Goal: Use online tool/utility: Utilize a website feature to perform a specific function

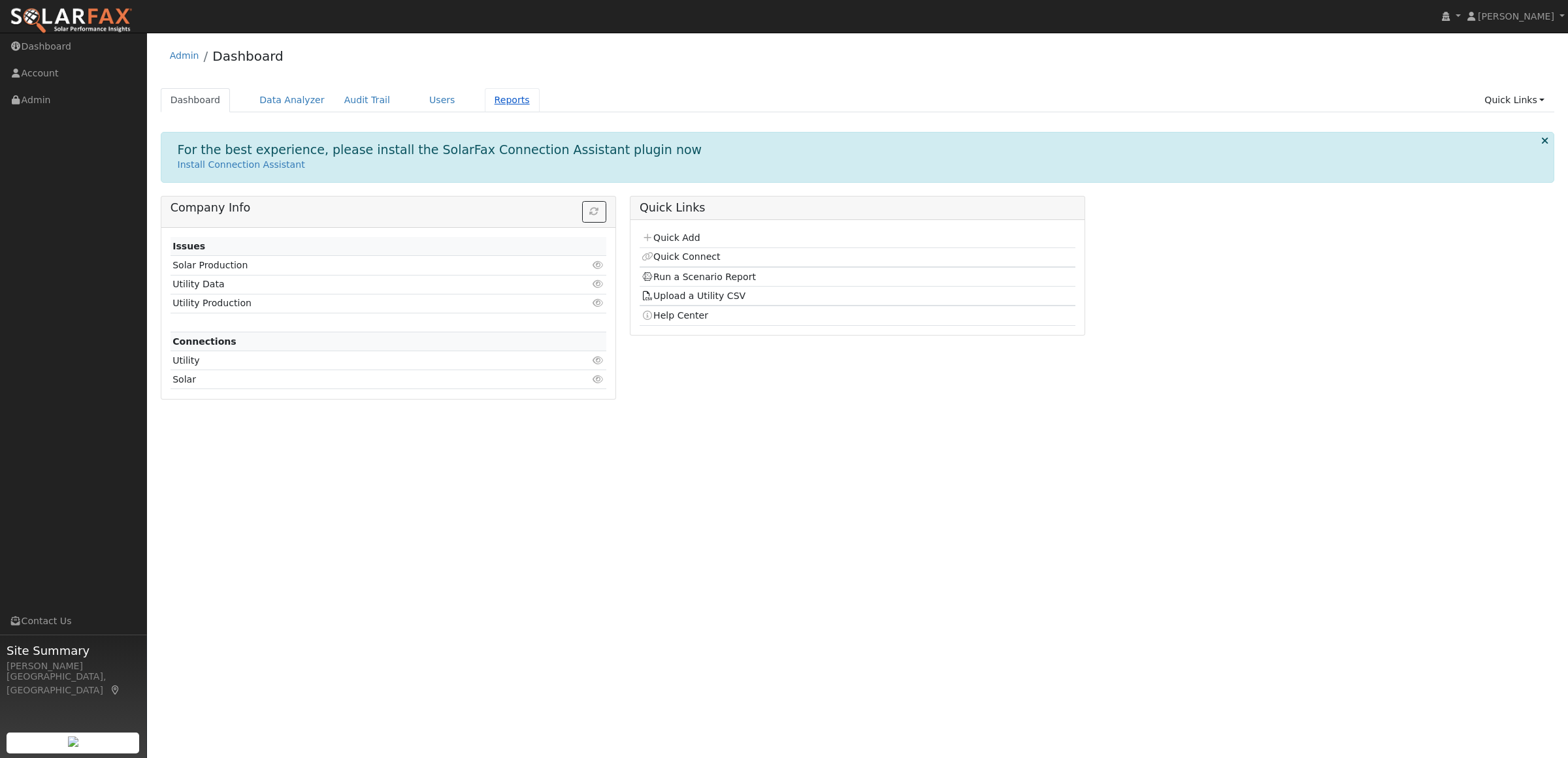
click at [492, 103] on link "Reports" at bounding box center [512, 100] width 55 height 24
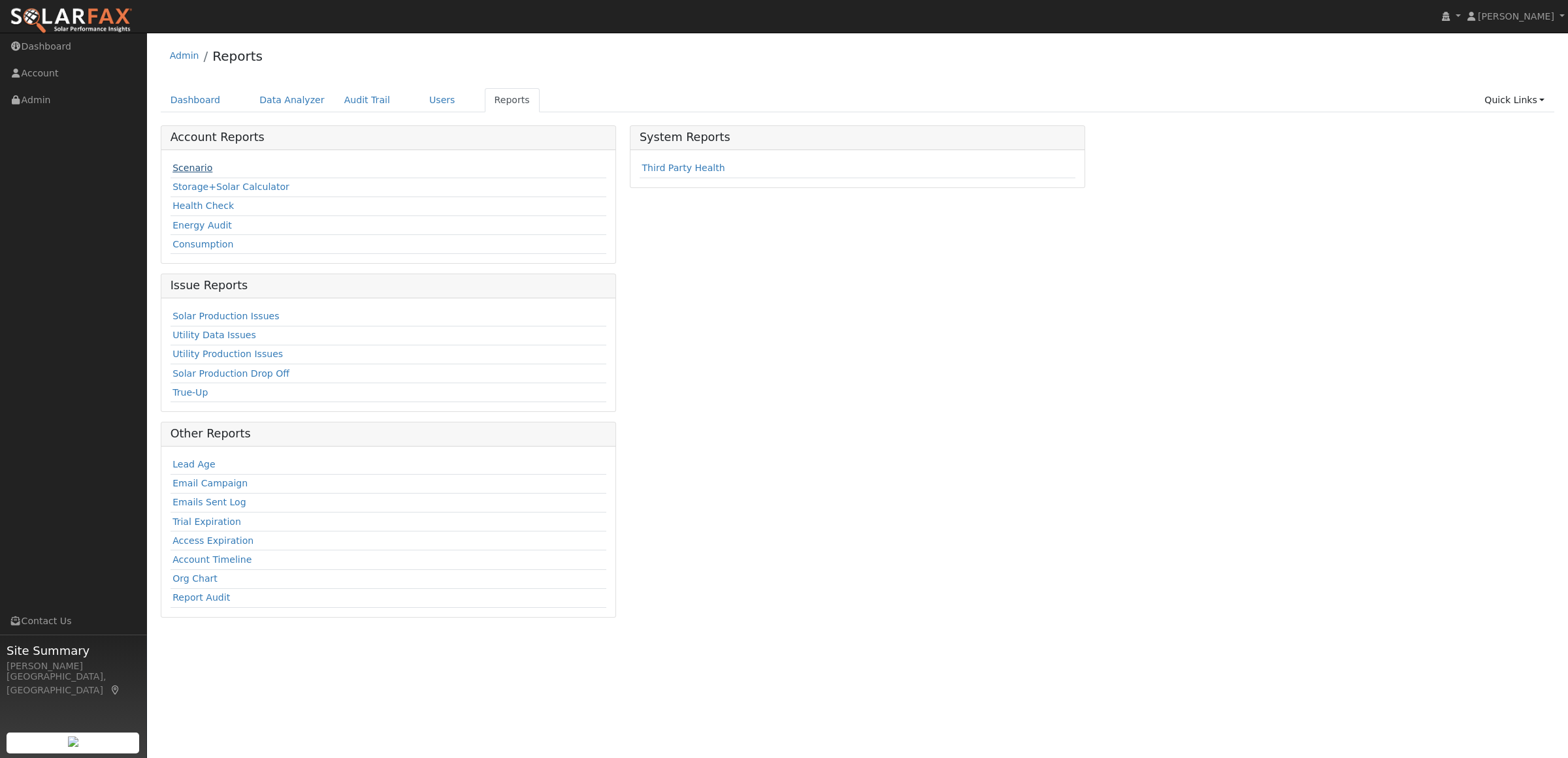
click at [185, 164] on link "Scenario" at bounding box center [192, 168] width 40 height 10
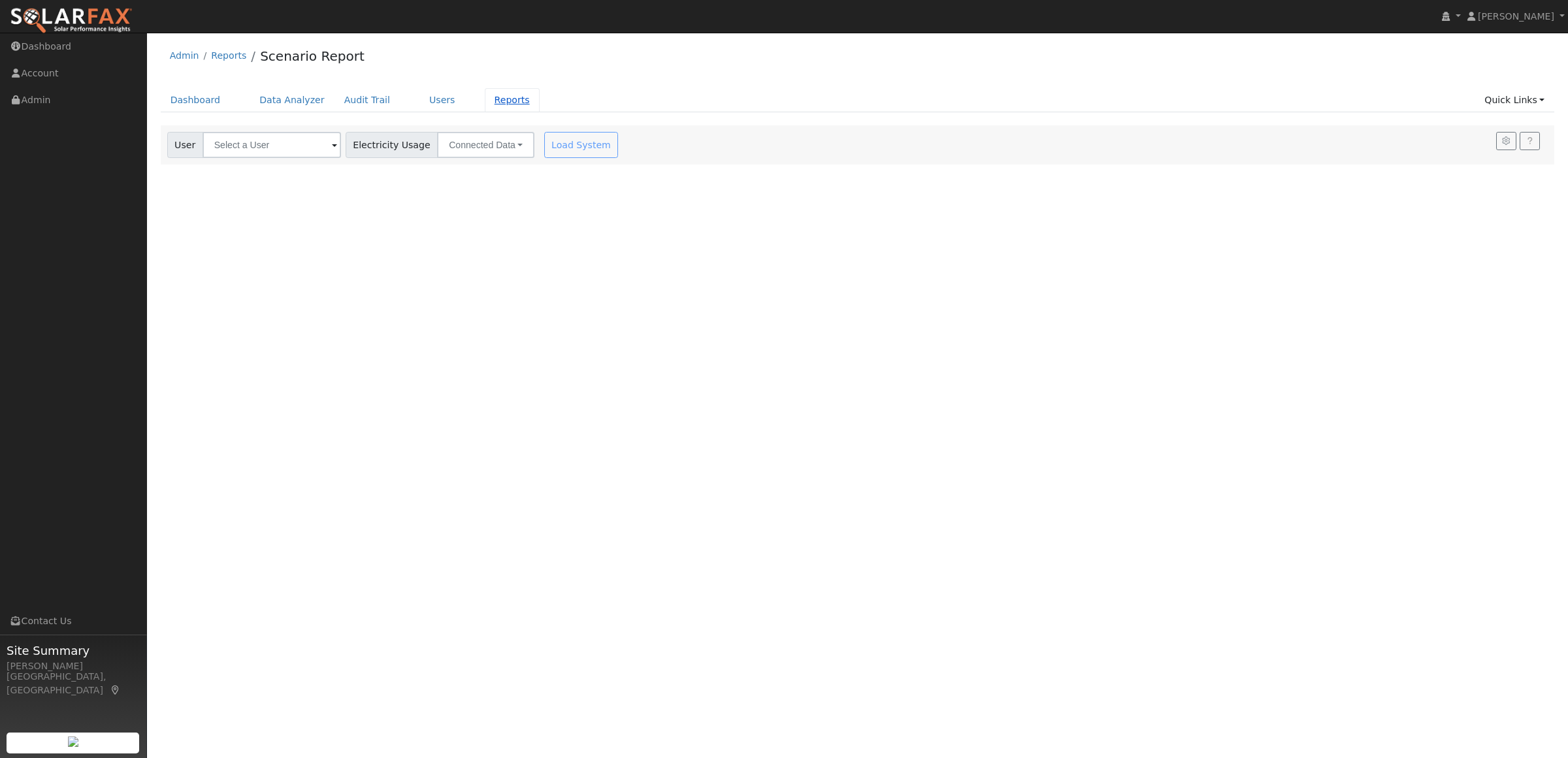
click at [485, 103] on link "Reports" at bounding box center [512, 100] width 55 height 24
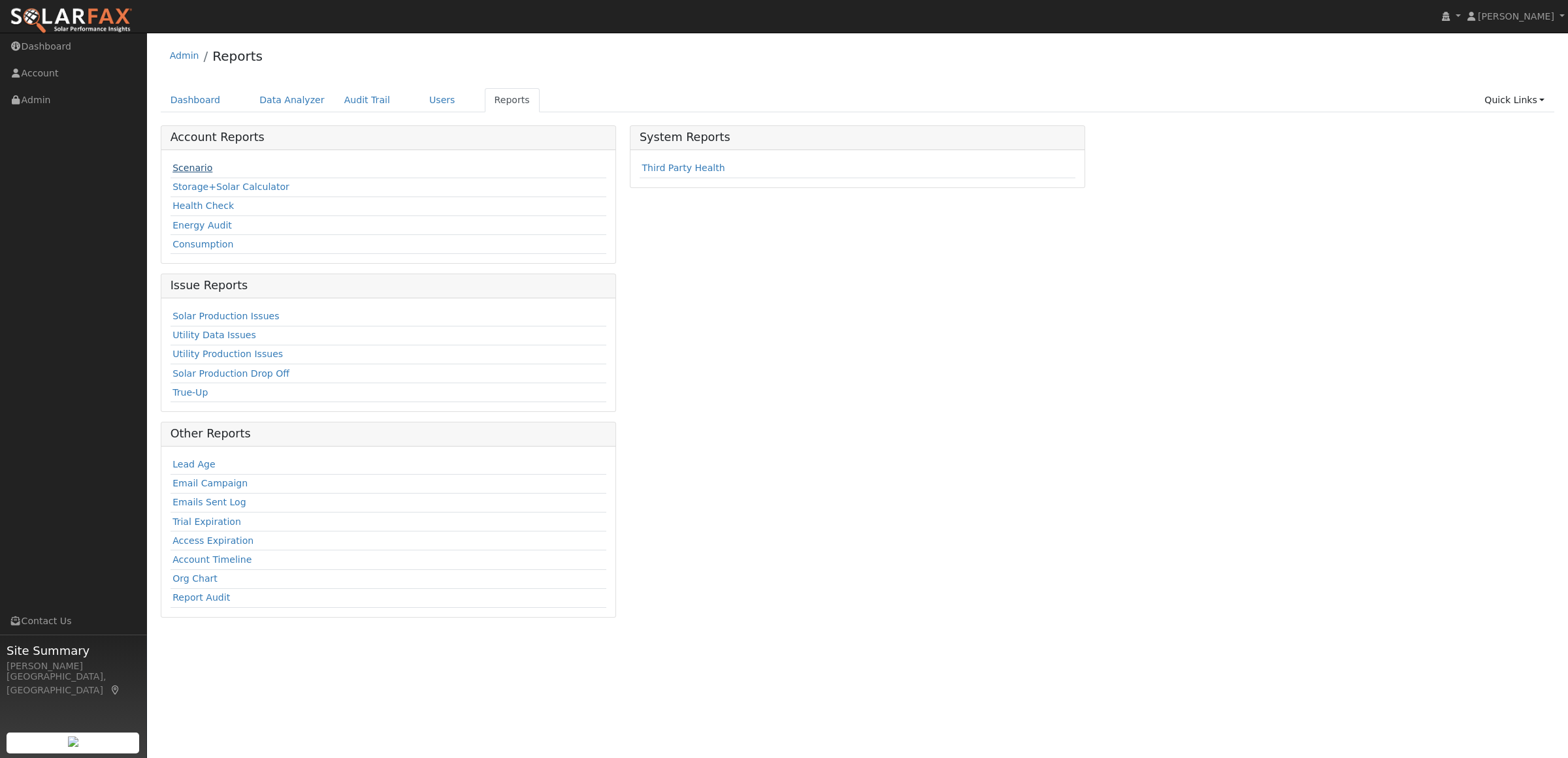
click at [180, 171] on link "Scenario" at bounding box center [192, 168] width 40 height 10
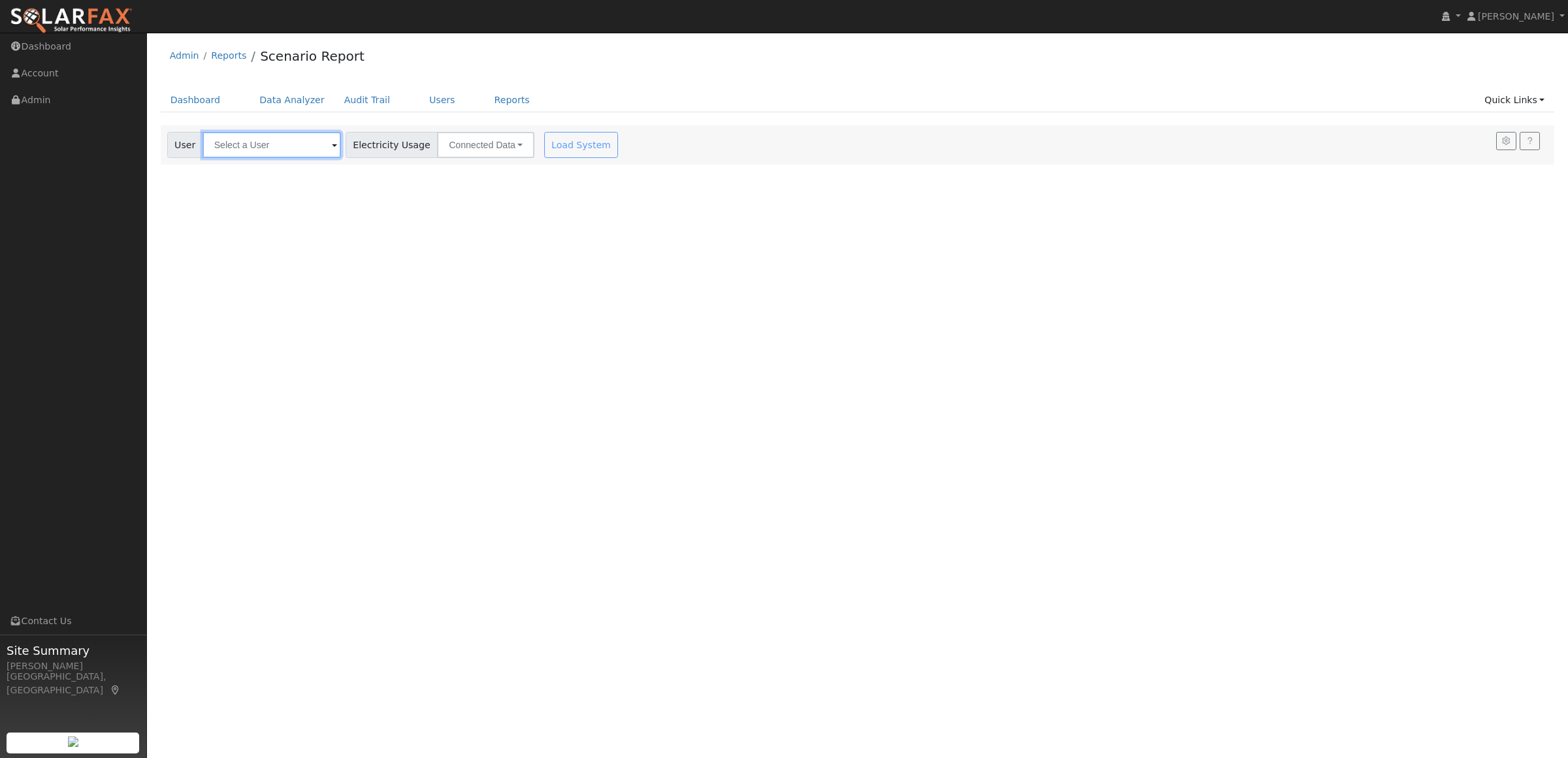
click at [258, 145] on input "text" at bounding box center [271, 145] width 138 height 26
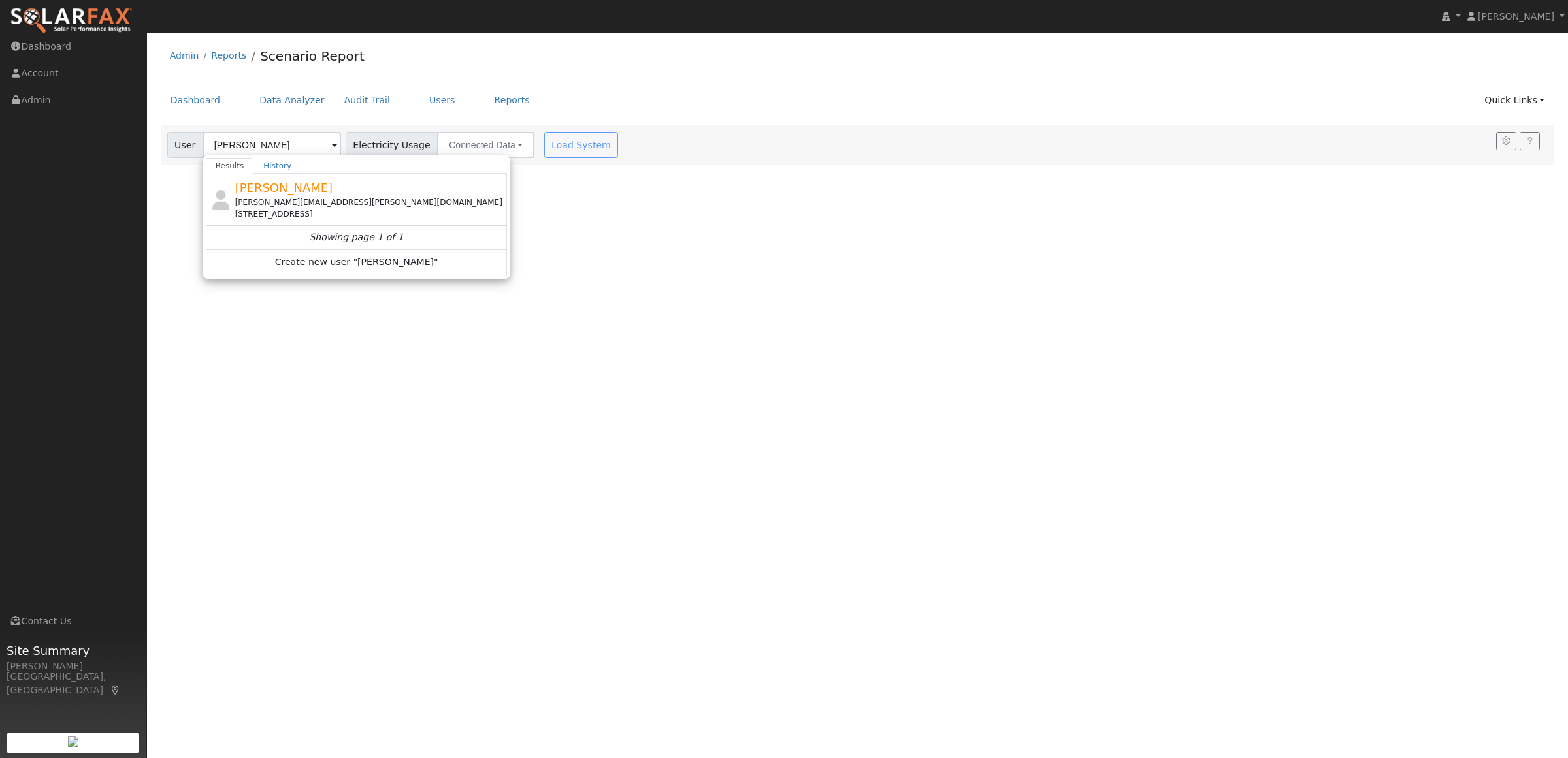
click at [250, 199] on div "[PERSON_NAME][EMAIL_ADDRESS][PERSON_NAME][DOMAIN_NAME]" at bounding box center [370, 203] width 270 height 12
type input "[PERSON_NAME]"
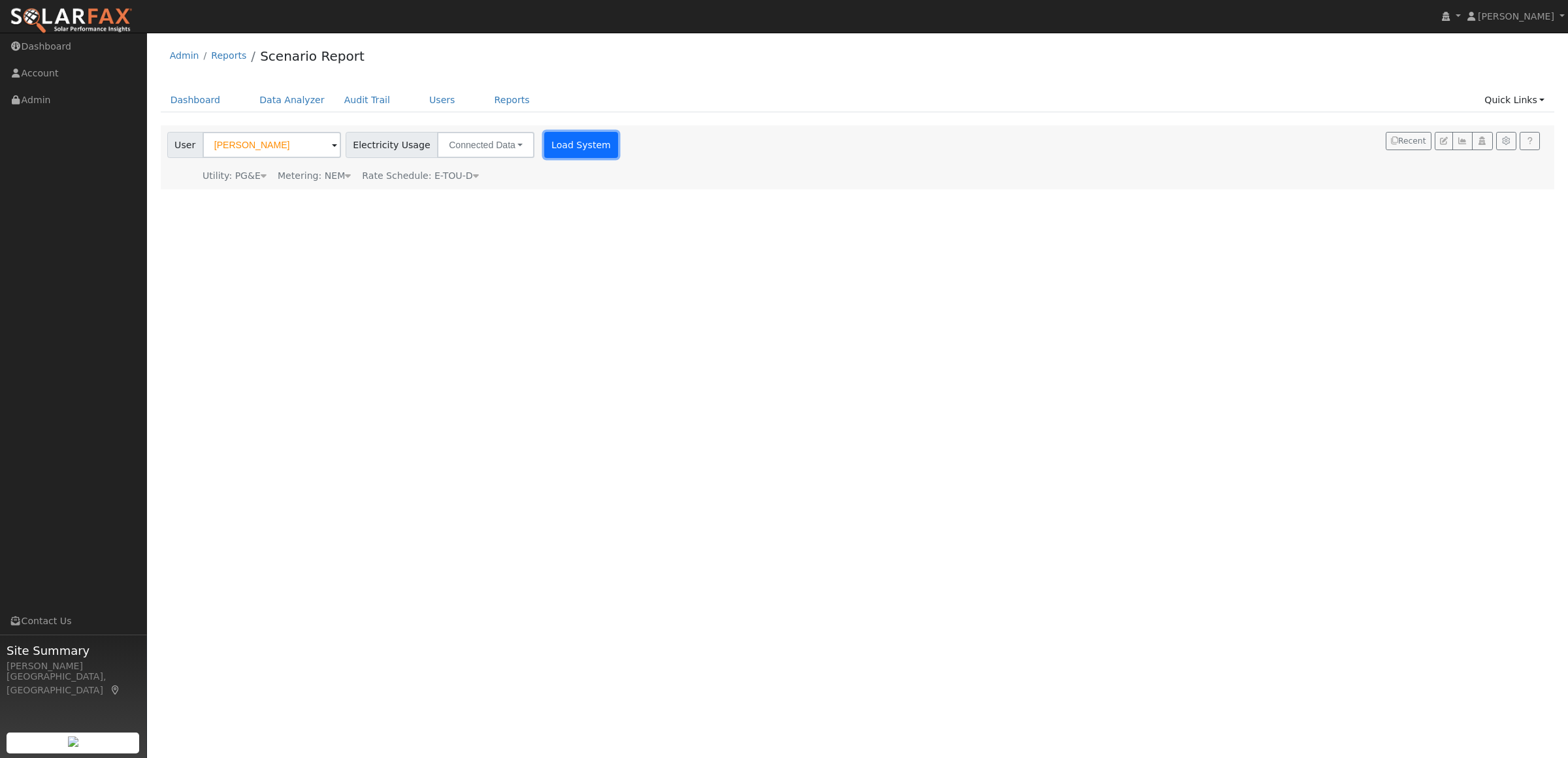
click at [582, 144] on button "Load System" at bounding box center [581, 145] width 75 height 26
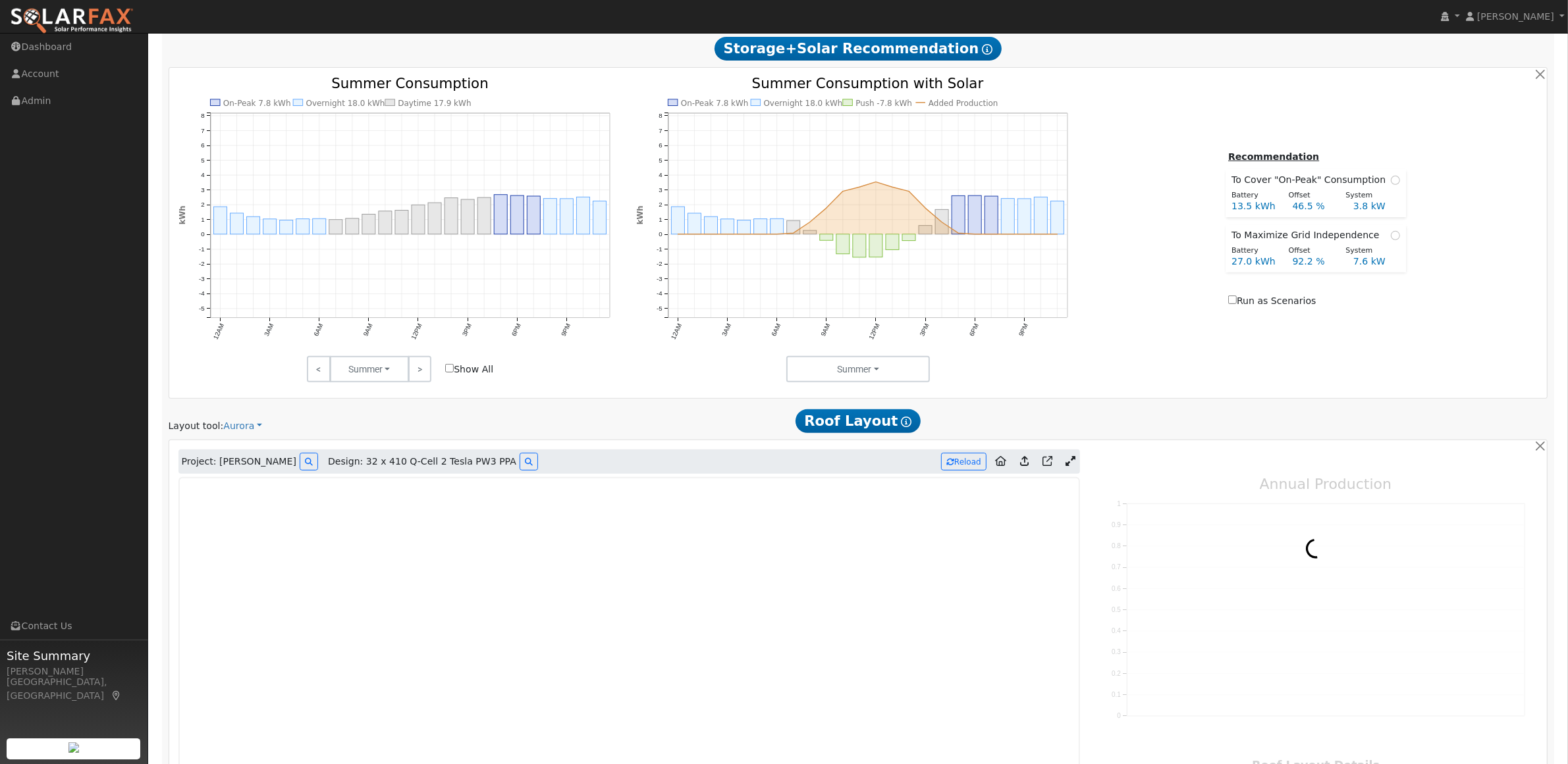
scroll to position [866, 0]
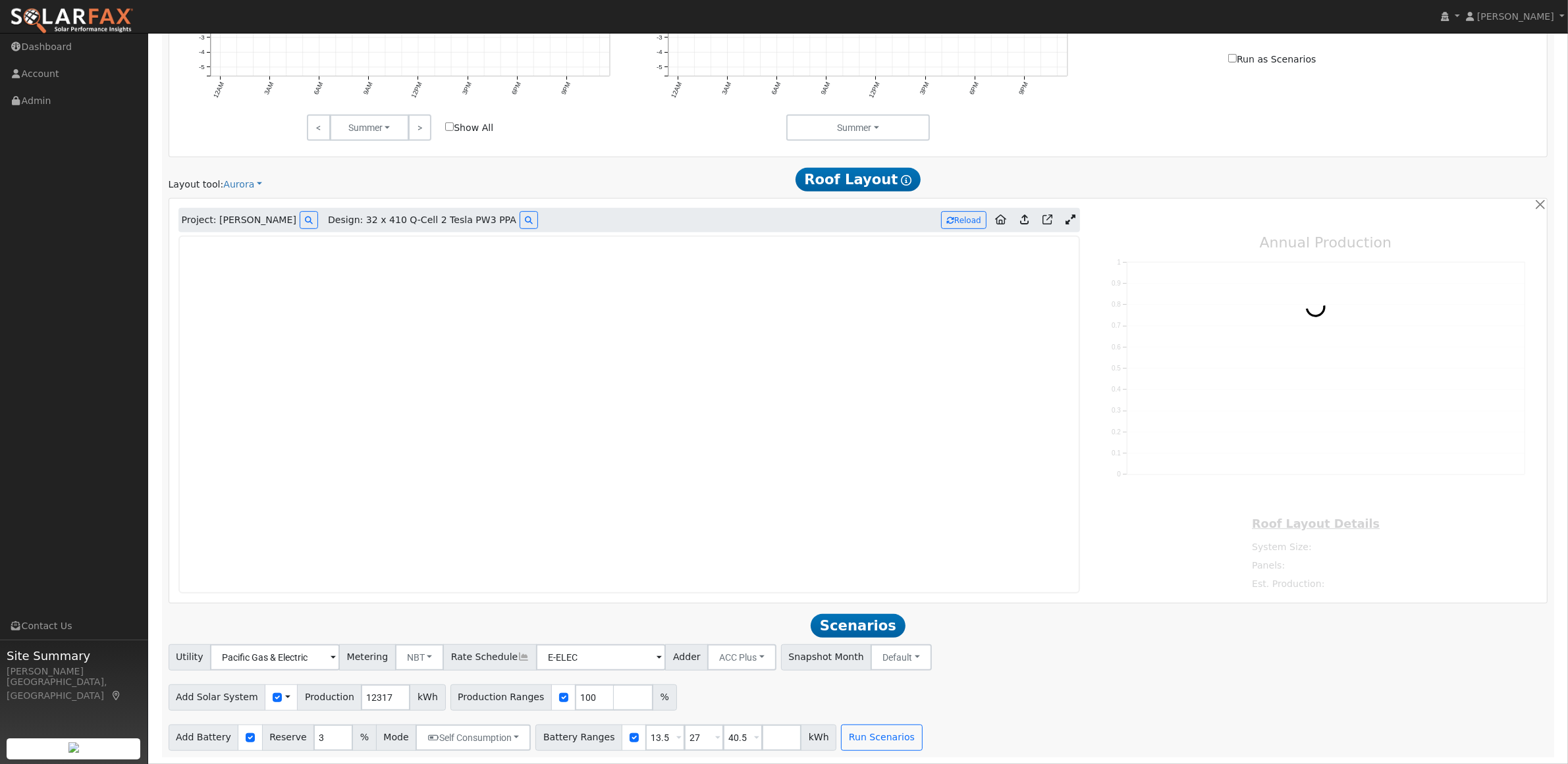
type input "16121"
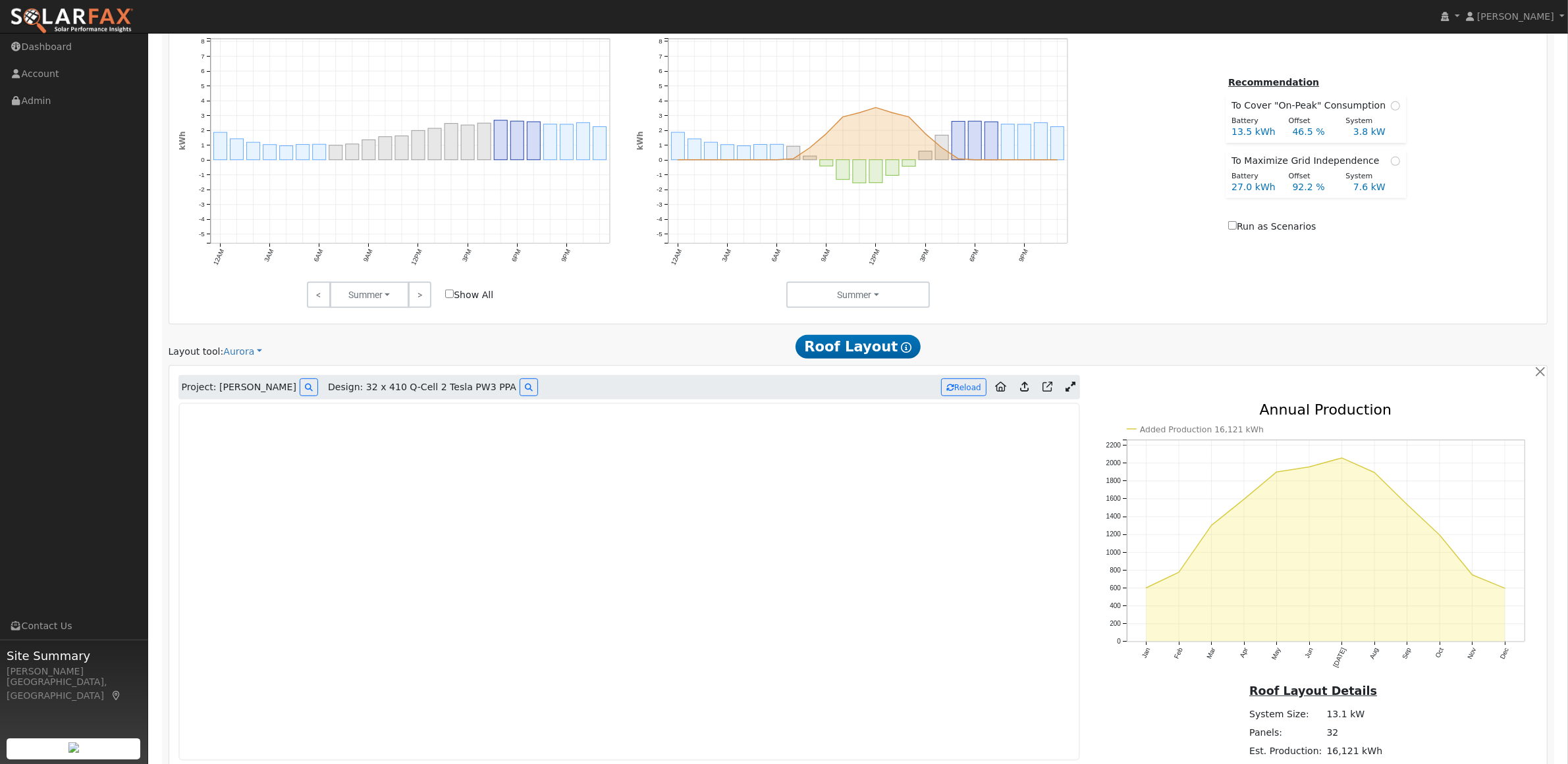
scroll to position [741, 0]
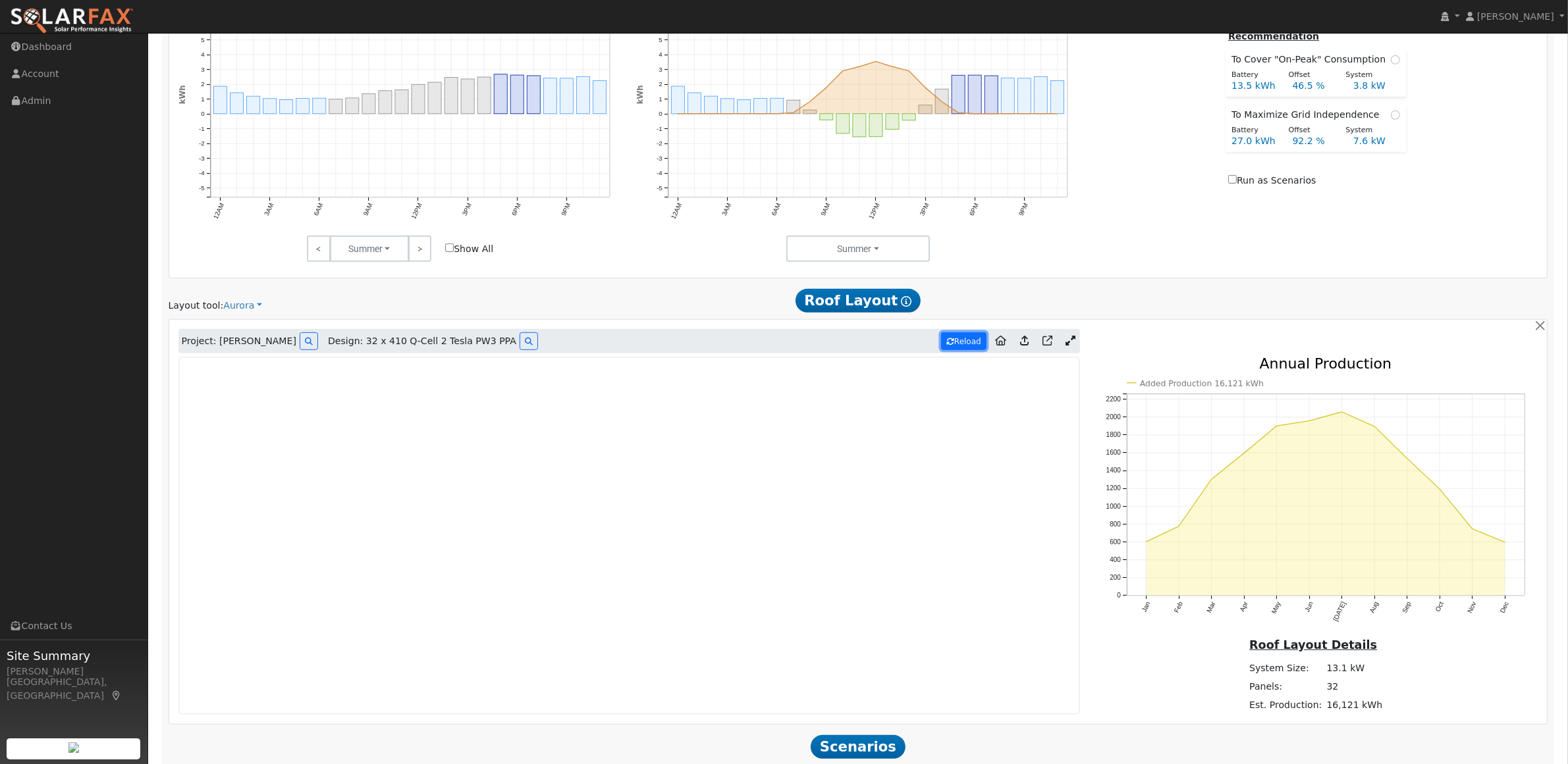
click at [969, 346] on button "Reload" at bounding box center [963, 341] width 45 height 17
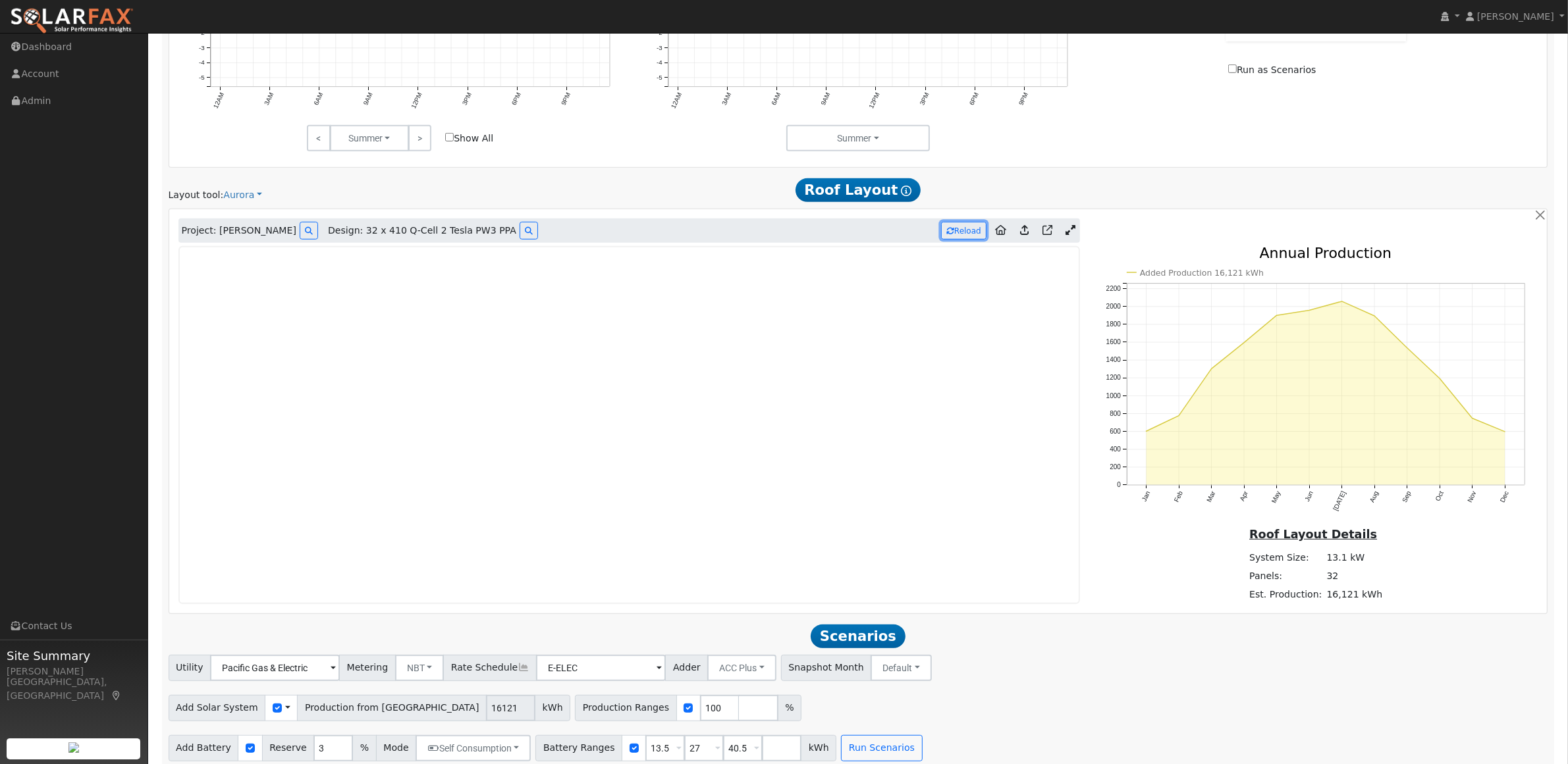
scroll to position [866, 0]
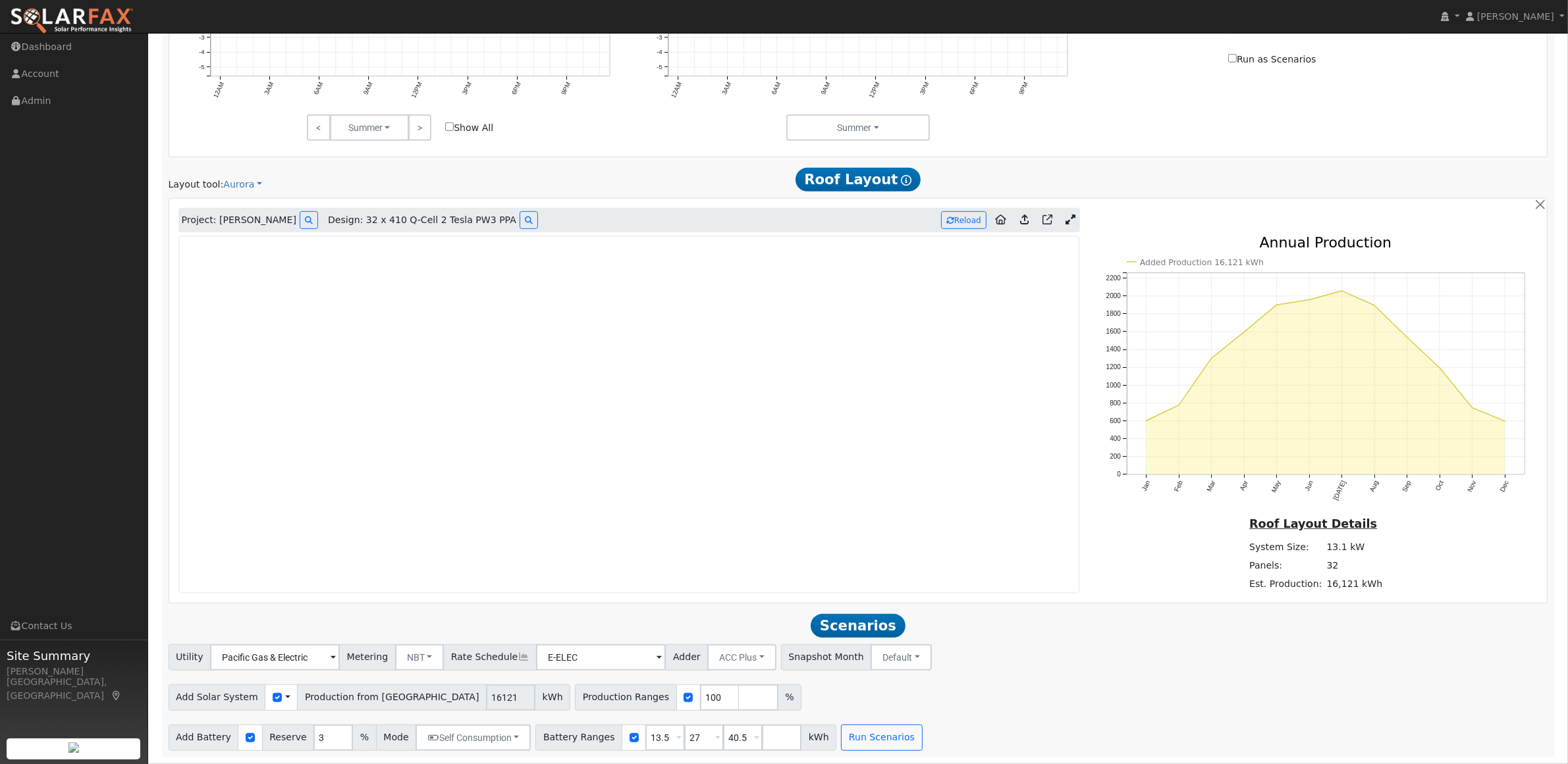
click at [1057, 718] on div "Utility Pacific Gas & Electric Metering NBT NEM NBT Rate Schedule E-ELEC Adder …" at bounding box center [858, 698] width 1394 height 106
click at [871, 741] on button "Run Scenarios" at bounding box center [881, 738] width 81 height 26
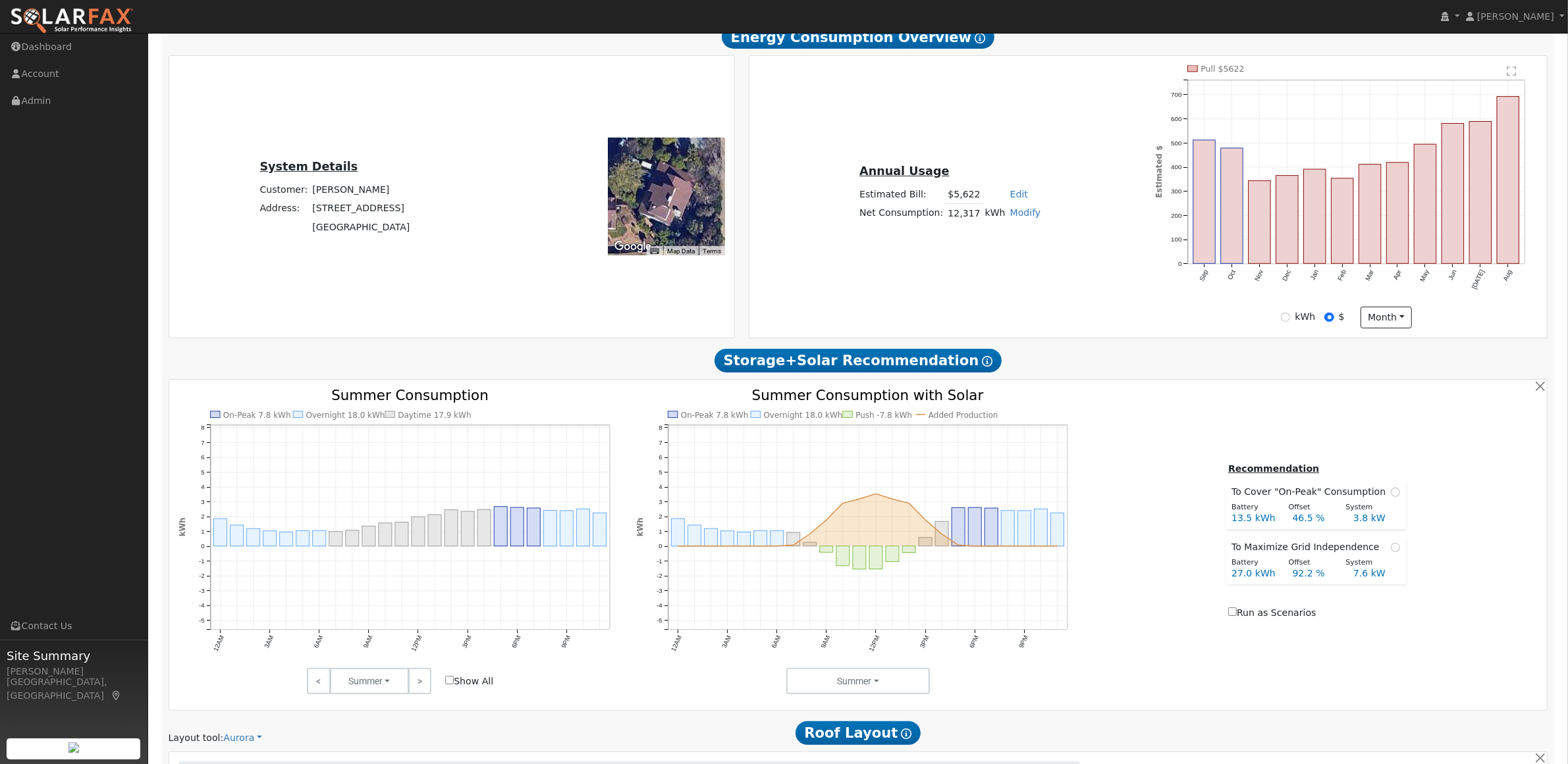
scroll to position [0, 0]
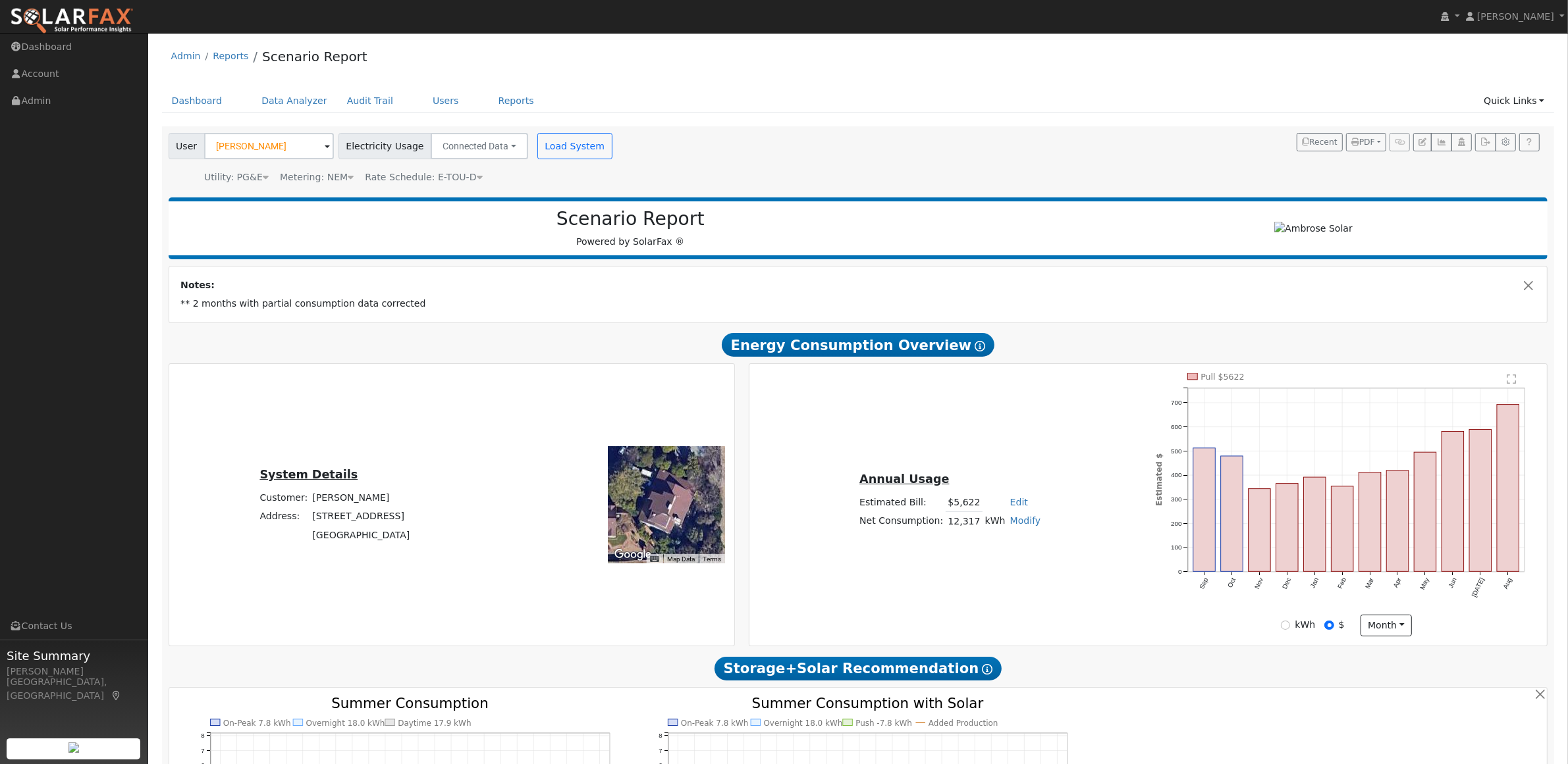
type input "10.7"
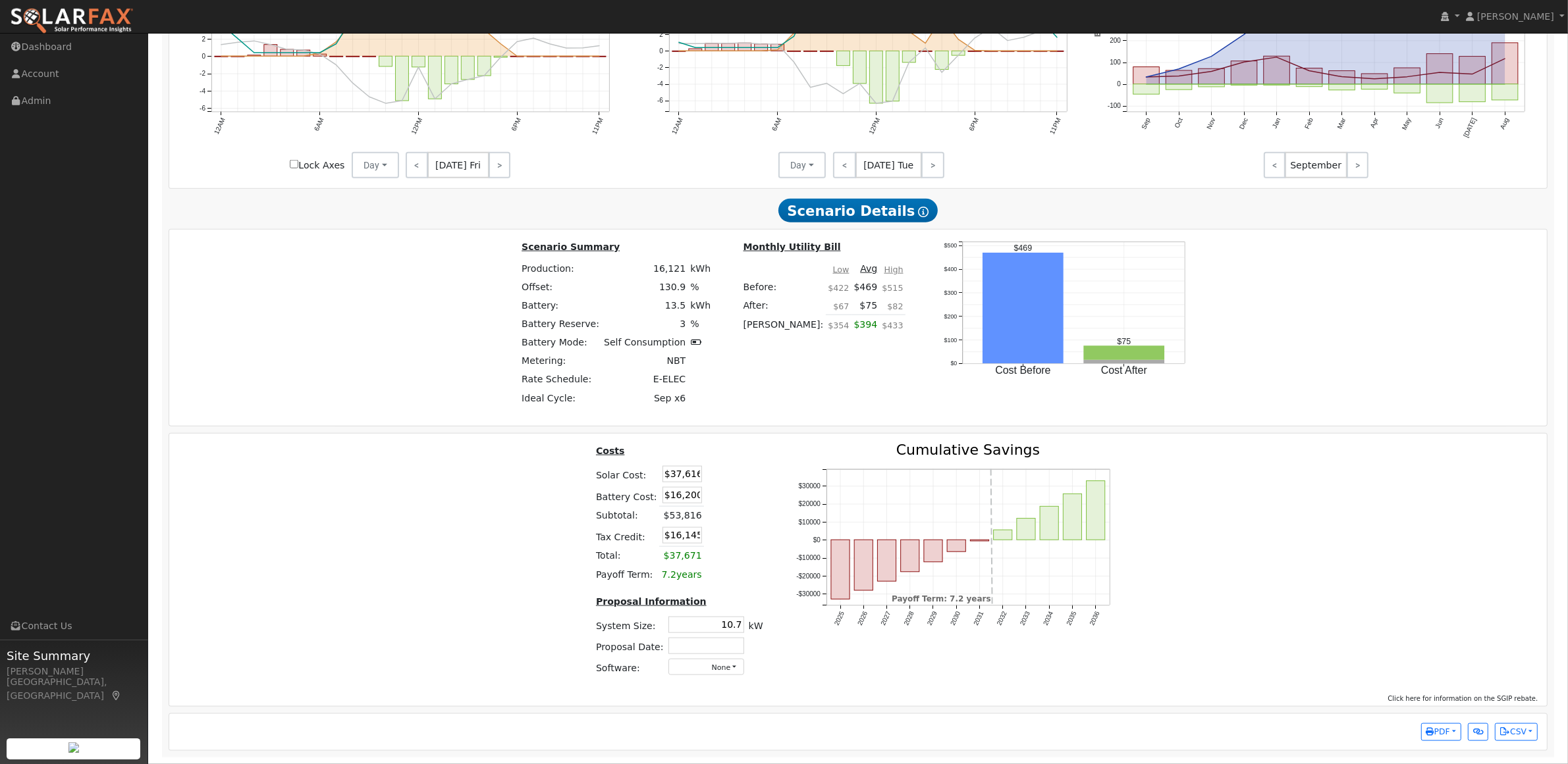
scroll to position [1913, 0]
click at [1533, 729] on button "CSV" at bounding box center [1516, 732] width 43 height 18
click at [1372, 533] on div "Costs Solar Cost: $37,616 Battery Cost: $16,200 Subtotal: $53,816 Tax Credit: $…" at bounding box center [858, 565] width 1388 height 243
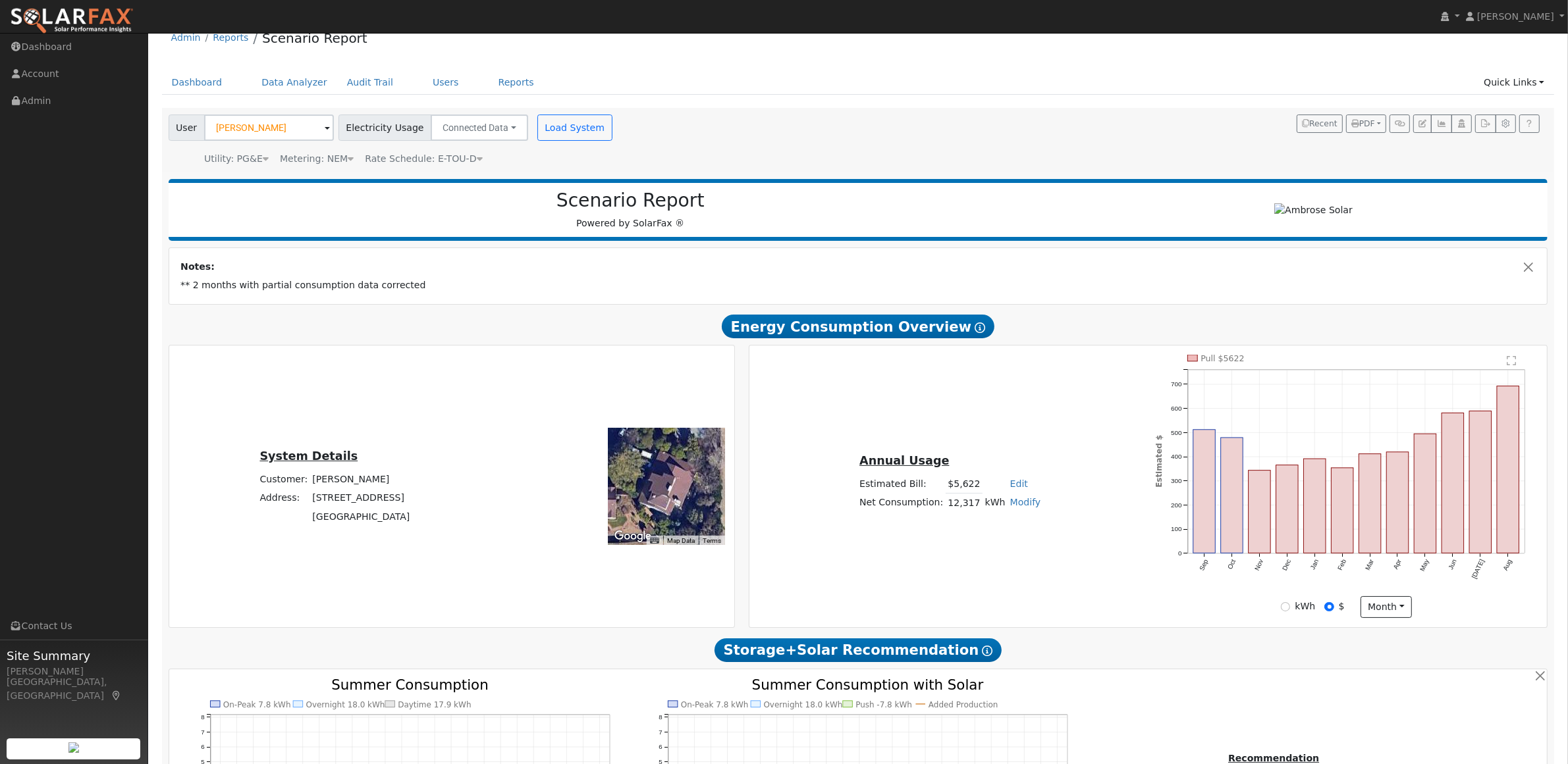
scroll to position [0, 0]
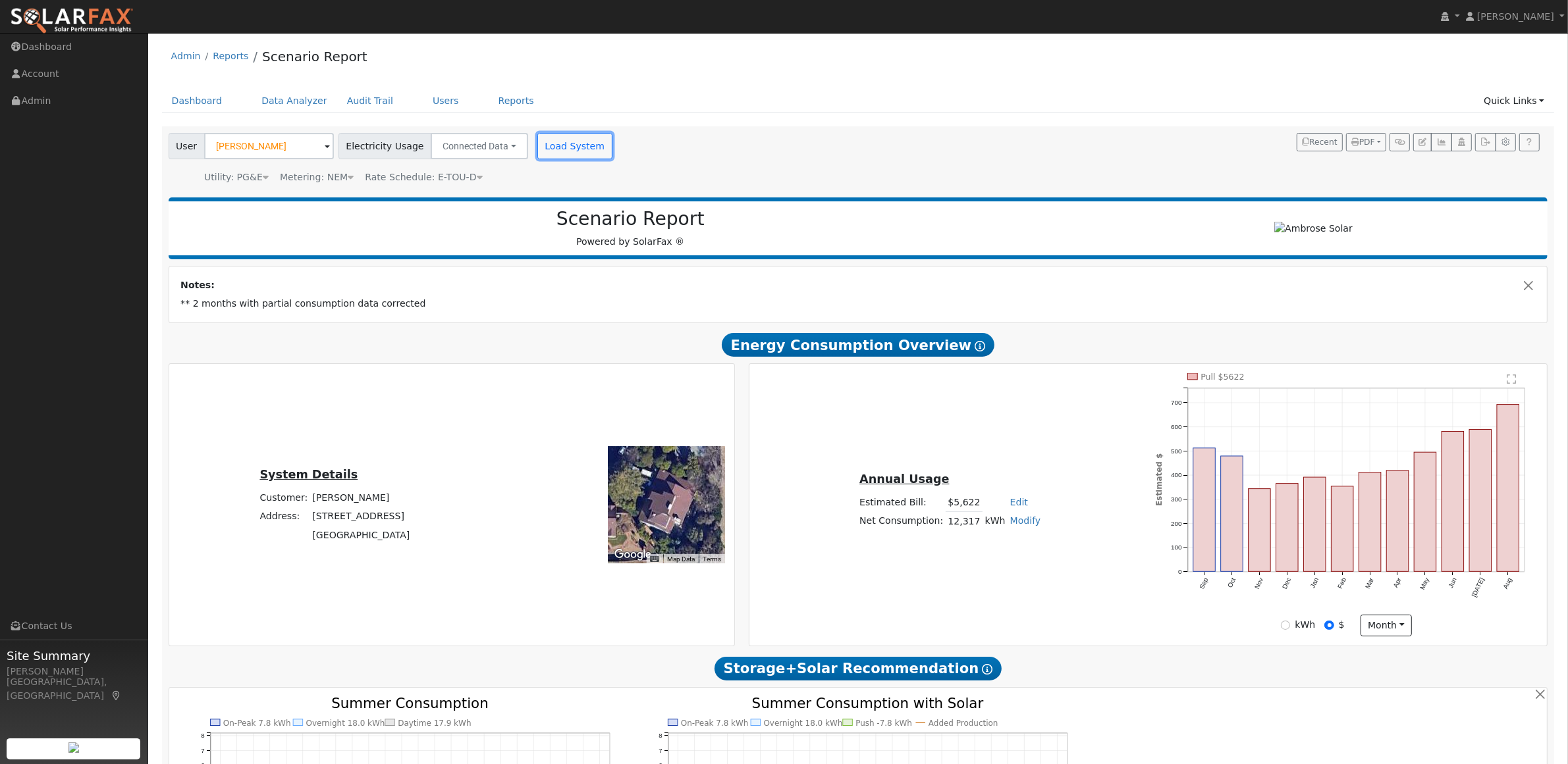
click at [581, 150] on button "Load System" at bounding box center [575, 146] width 75 height 26
type input "16121"
click at [244, 148] on input "Ray Horwath" at bounding box center [269, 146] width 130 height 26
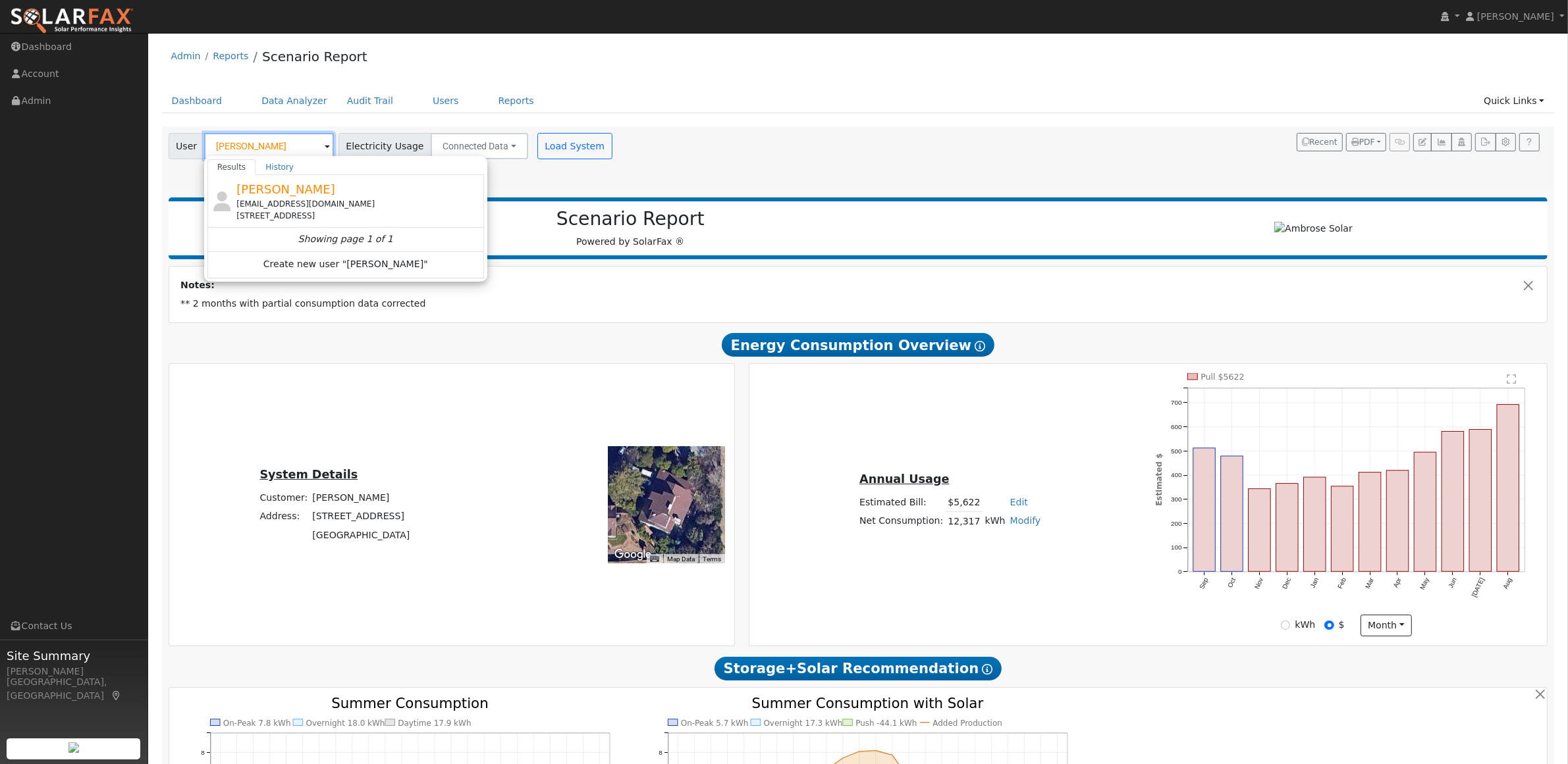
type input "John Hutchinson"
click at [309, 195] on span "John Hutchinson" at bounding box center [285, 189] width 98 height 14
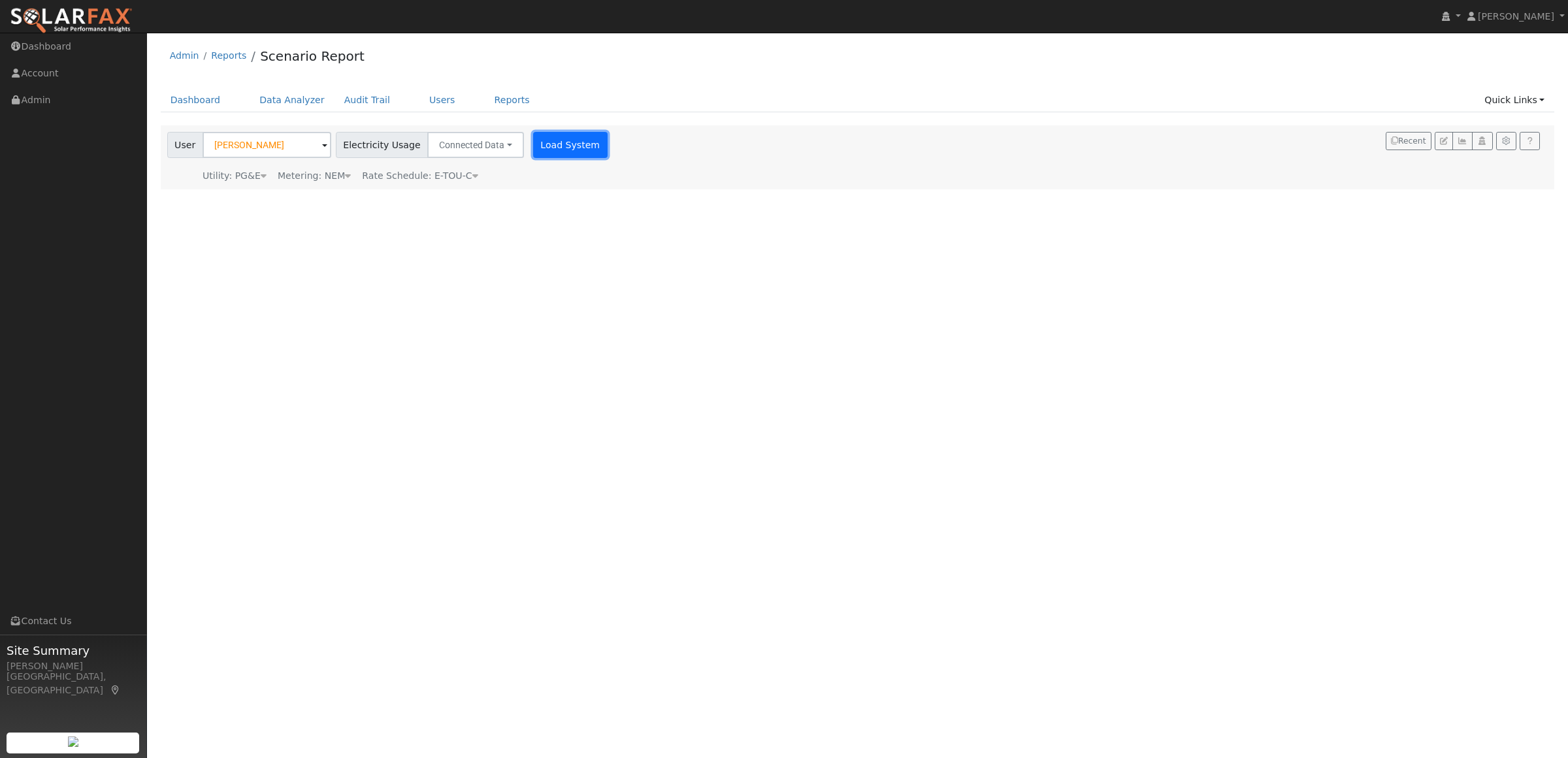
click at [566, 145] on button "Load System" at bounding box center [570, 145] width 75 height 26
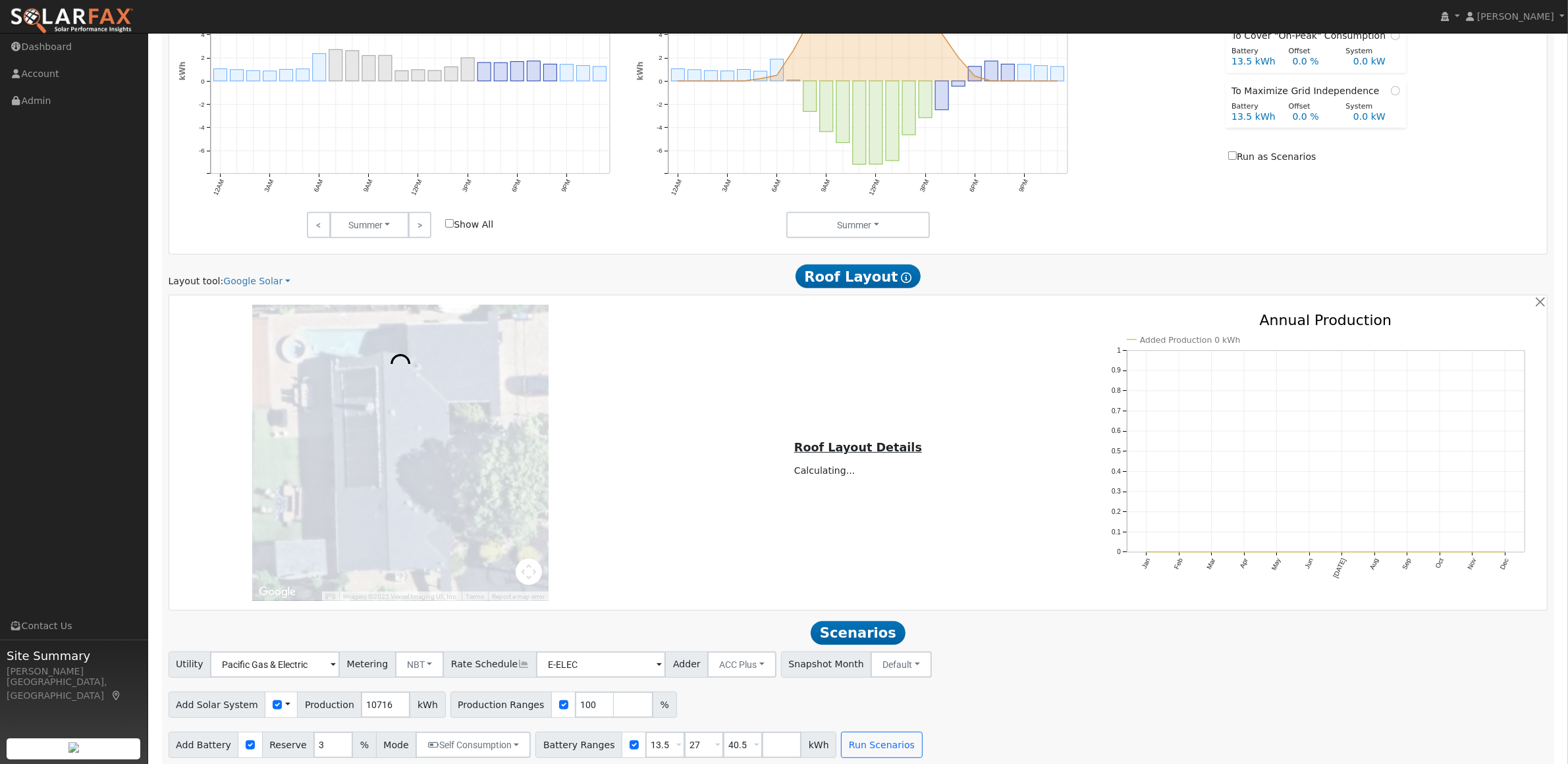
scroll to position [712, 0]
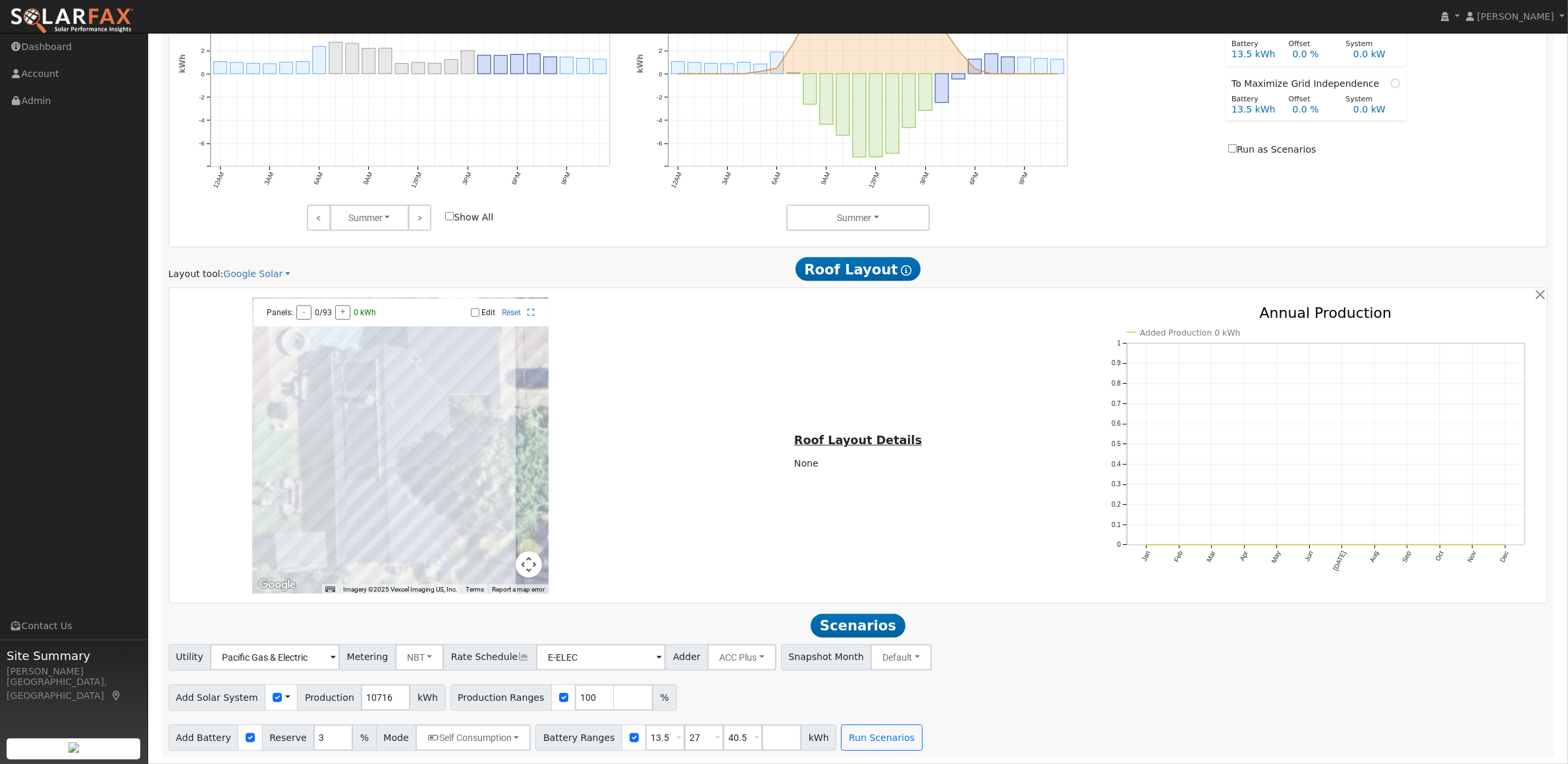
click at [532, 573] on button "Map camera controls" at bounding box center [529, 565] width 26 height 26
click at [492, 568] on button "Zoom out" at bounding box center [496, 565] width 26 height 26
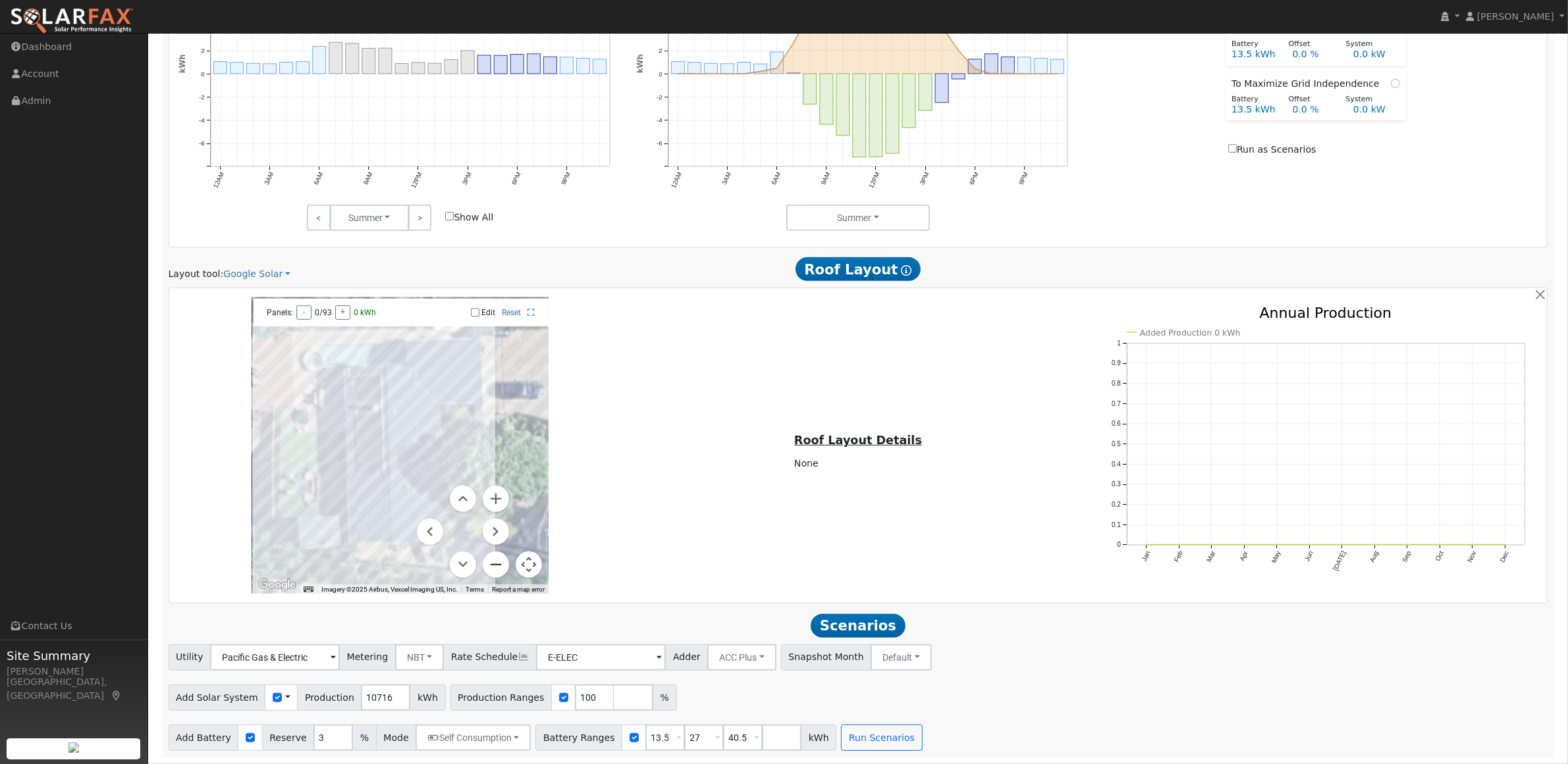
click at [492, 568] on button "Zoom out" at bounding box center [496, 565] width 26 height 26
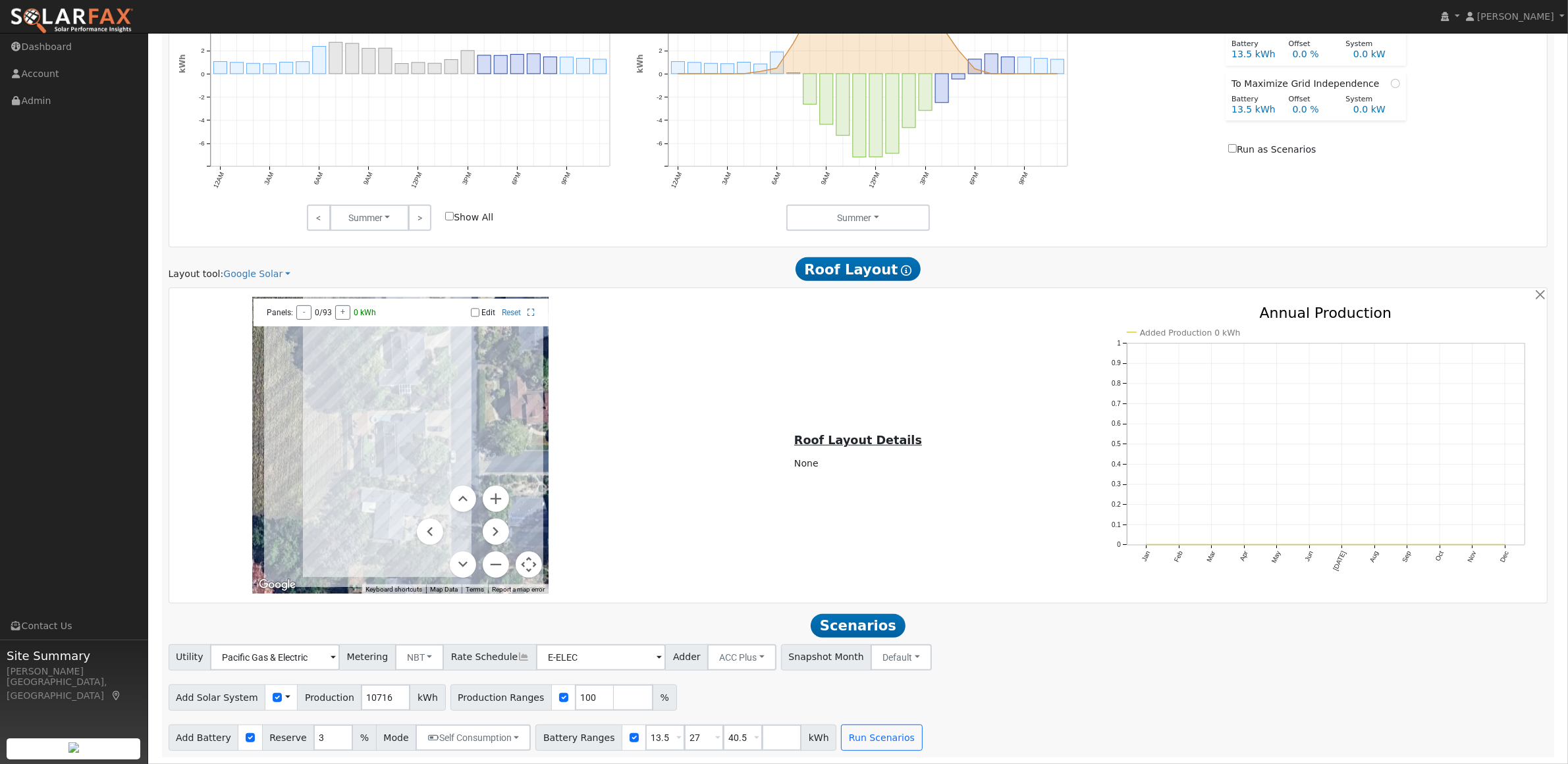
click at [623, 443] on div "← Move left → Move right ↑ Move up ↓ Move down + Zoom in - Zoom out Home Jump l…" at bounding box center [400, 445] width 458 height 296
click at [815, 461] on td "None" at bounding box center [857, 464] width 132 height 18
click at [834, 444] on u "Roof Layout Details" at bounding box center [858, 440] width 128 height 13
click at [444, 432] on div at bounding box center [400, 445] width 296 height 296
click at [478, 314] on input "Edit" at bounding box center [476, 313] width 9 height 9
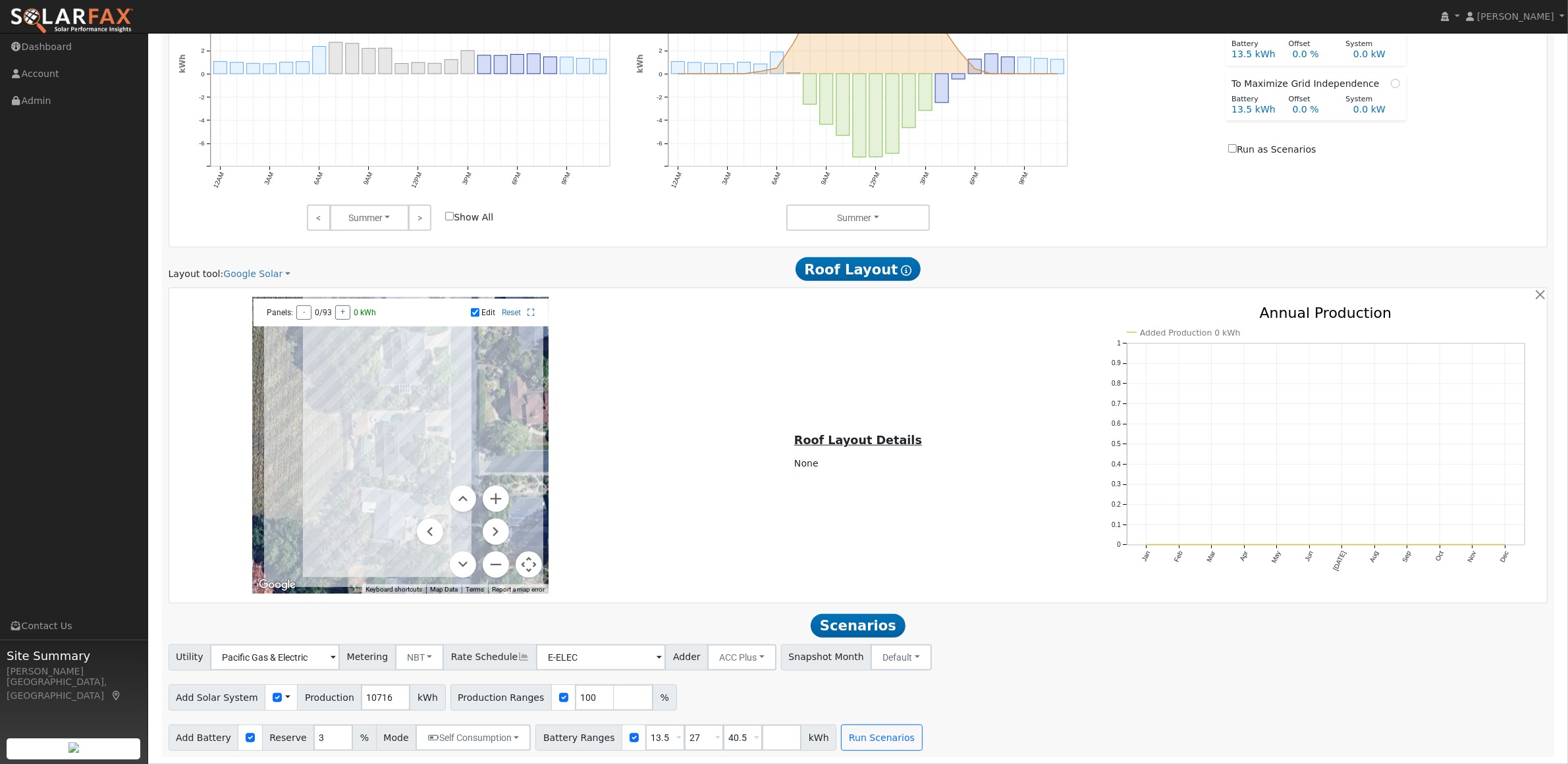
click at [478, 314] on input "Edit" at bounding box center [476, 313] width 9 height 9
checkbox input "false"
click at [901, 270] on icon at bounding box center [907, 270] width 10 height 10
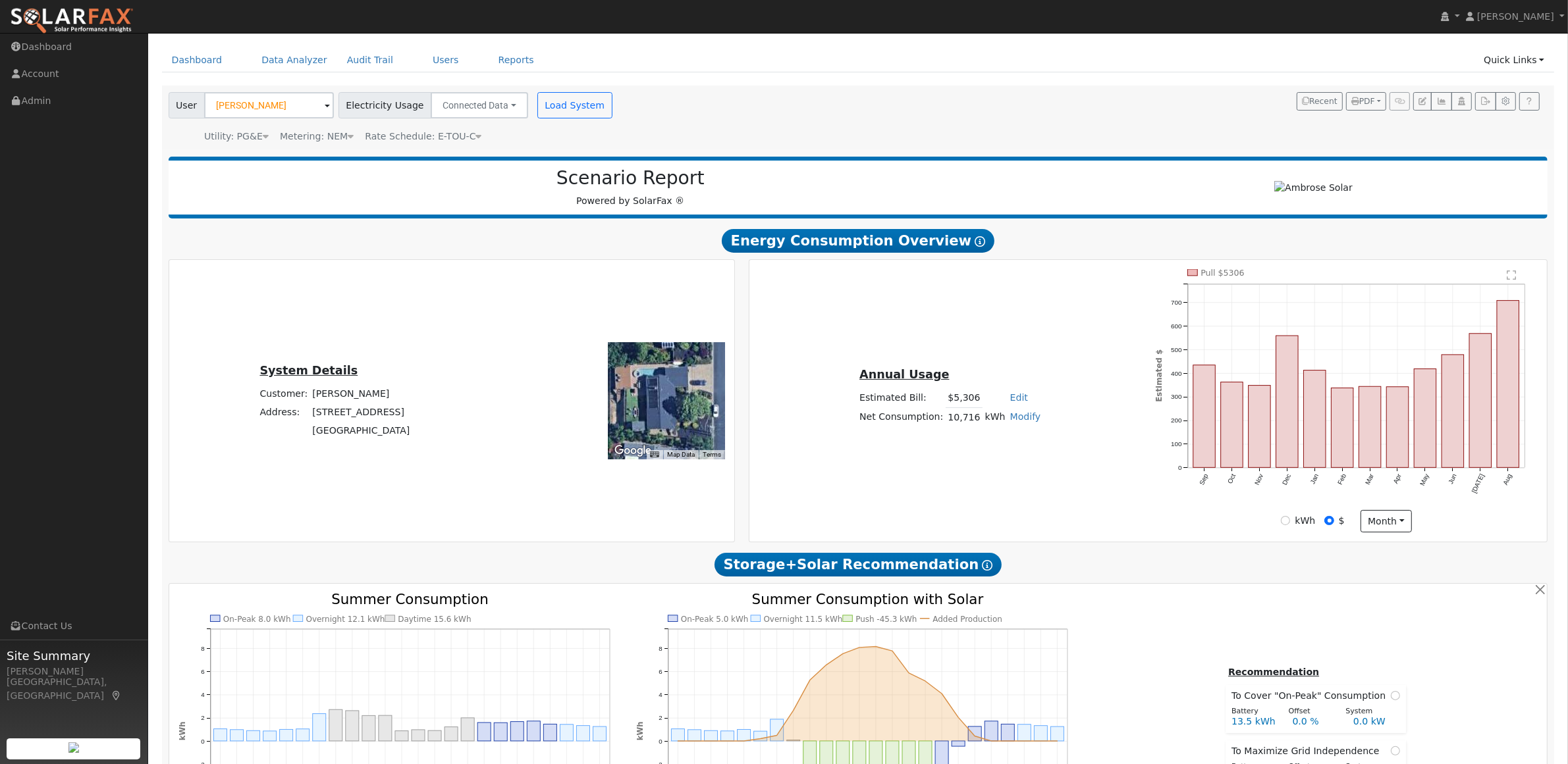
scroll to position [0, 0]
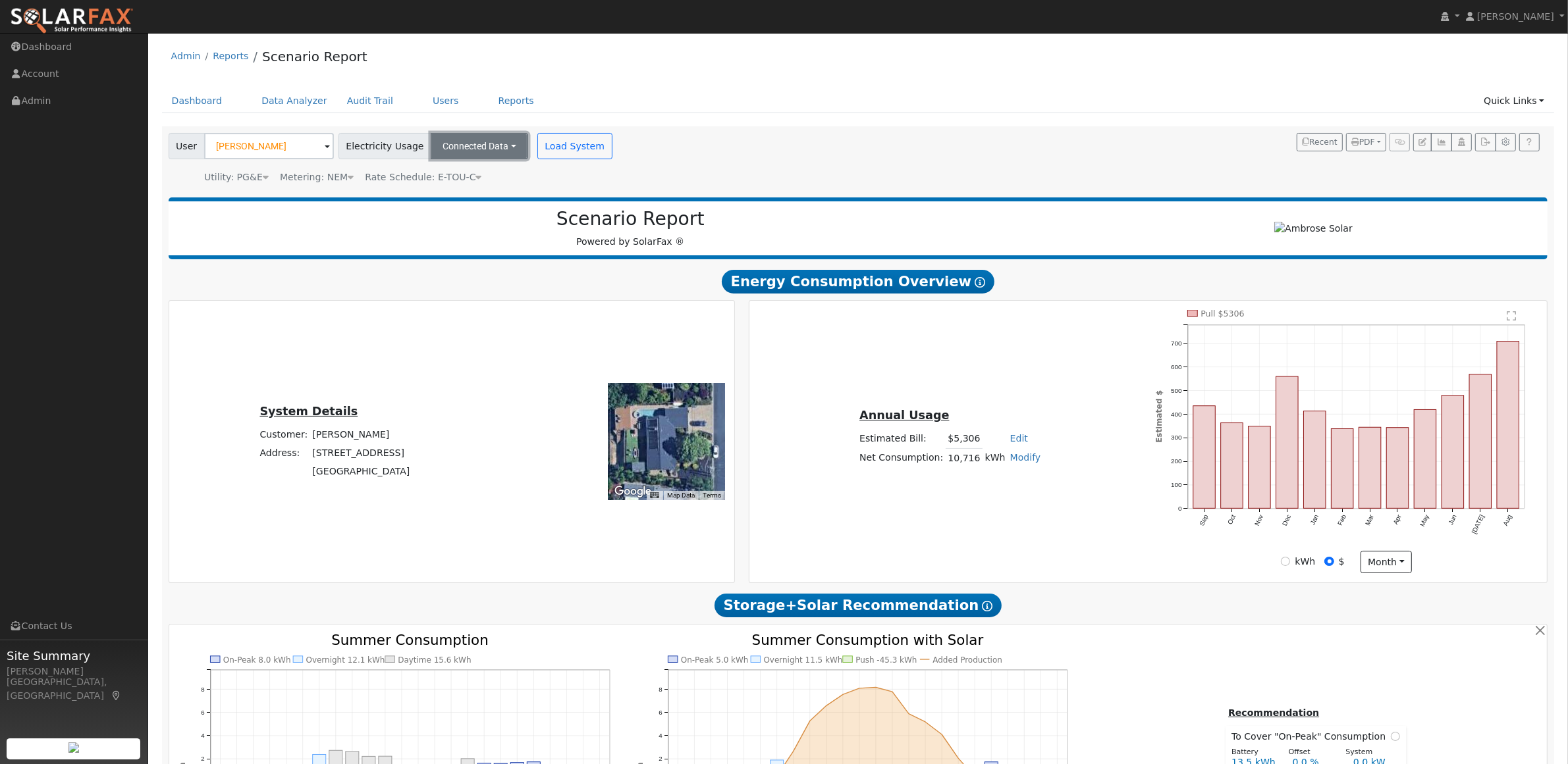
click at [501, 148] on button "Connected Data" at bounding box center [480, 146] width 98 height 26
click at [767, 159] on div "User John Hutchinson Account Default Account Default Account 267 Apollo Way, Pl…" at bounding box center [856, 156] width 1380 height 56
click at [297, 104] on link "Data Analyzer" at bounding box center [294, 101] width 85 height 24
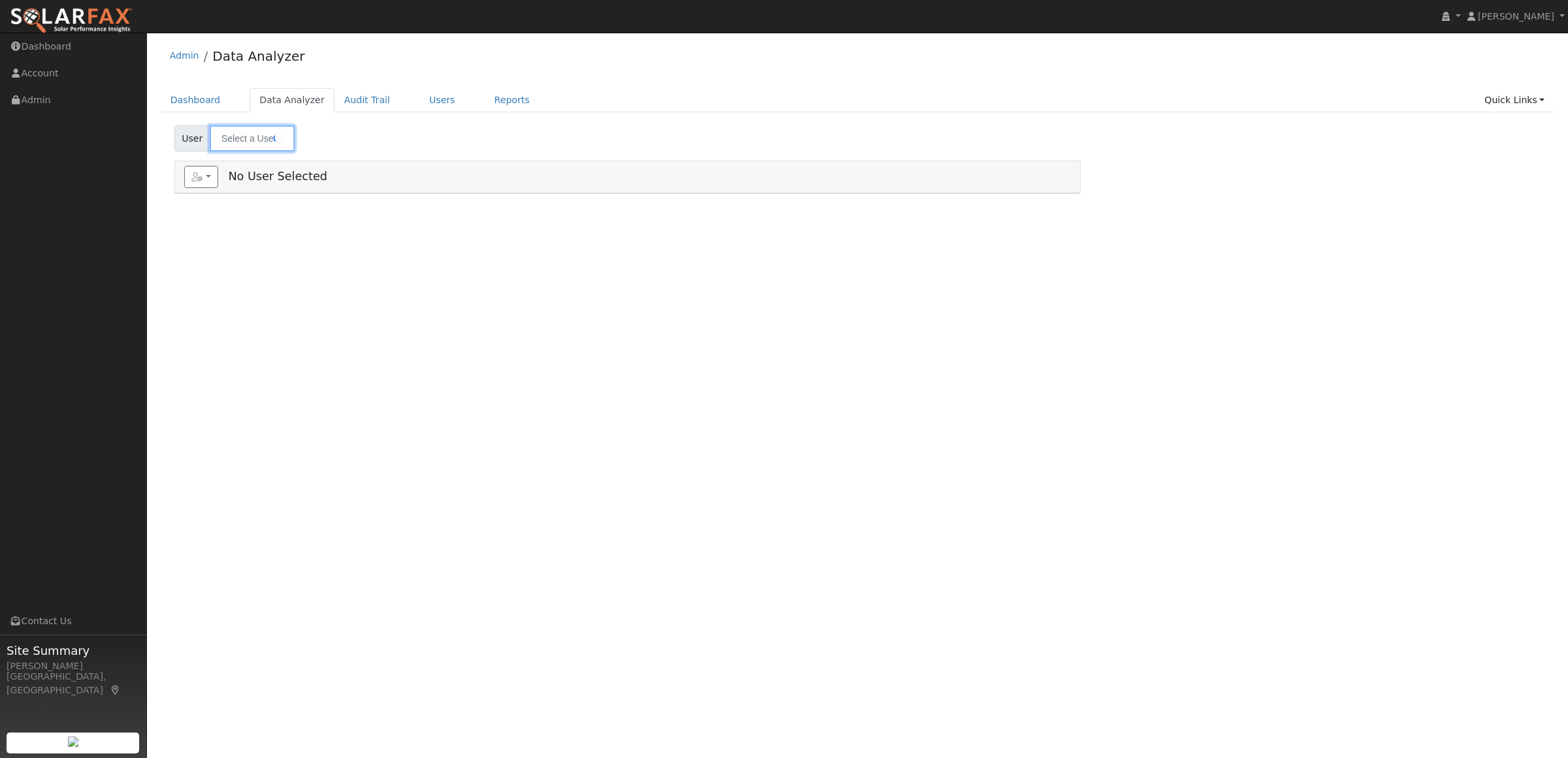
type input "[PERSON_NAME]"
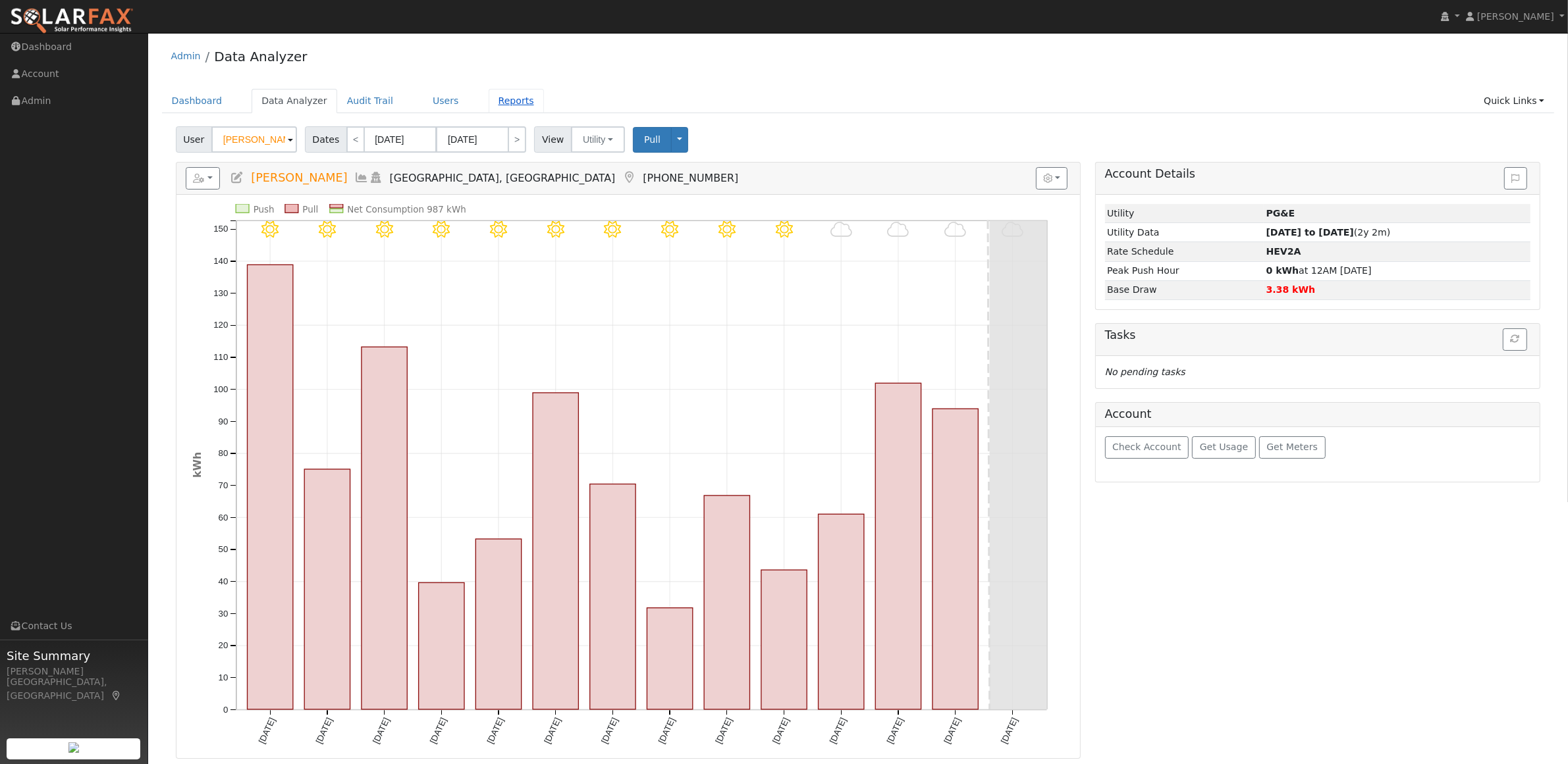
click at [494, 93] on link "Reports" at bounding box center [516, 101] width 55 height 24
